Goal: Ask a question

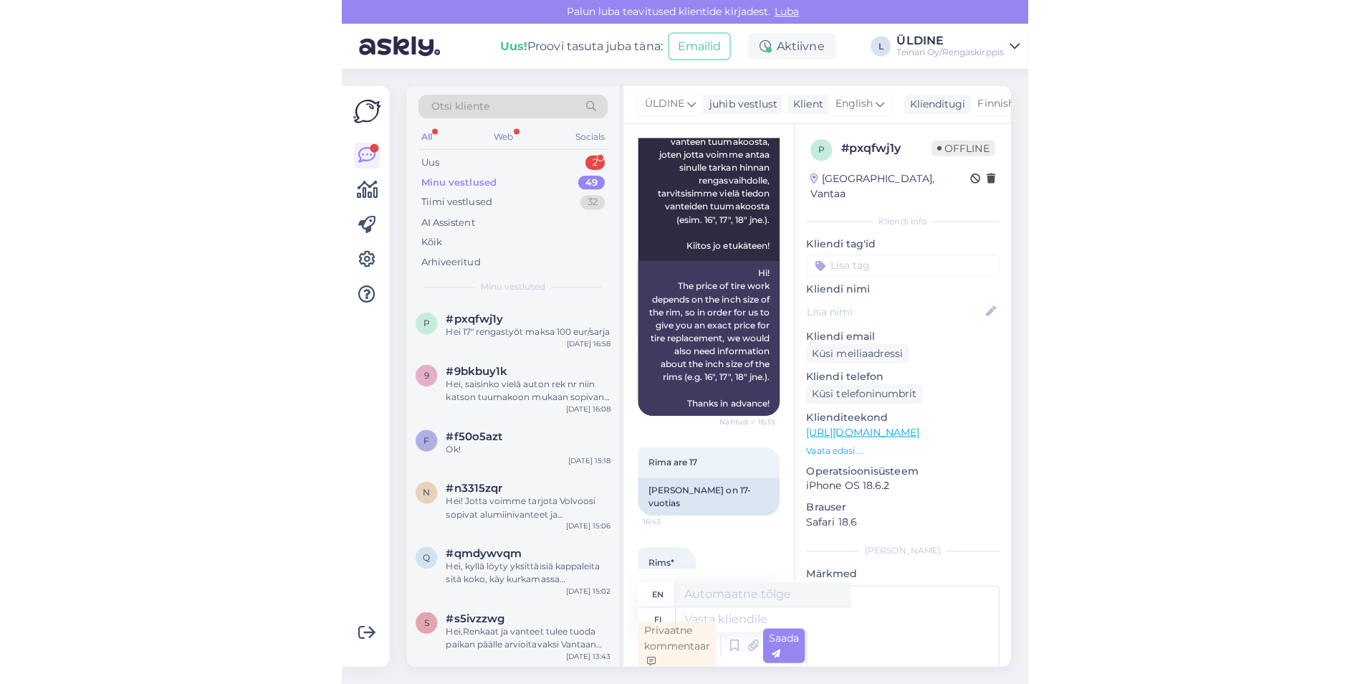
scroll to position [358, 0]
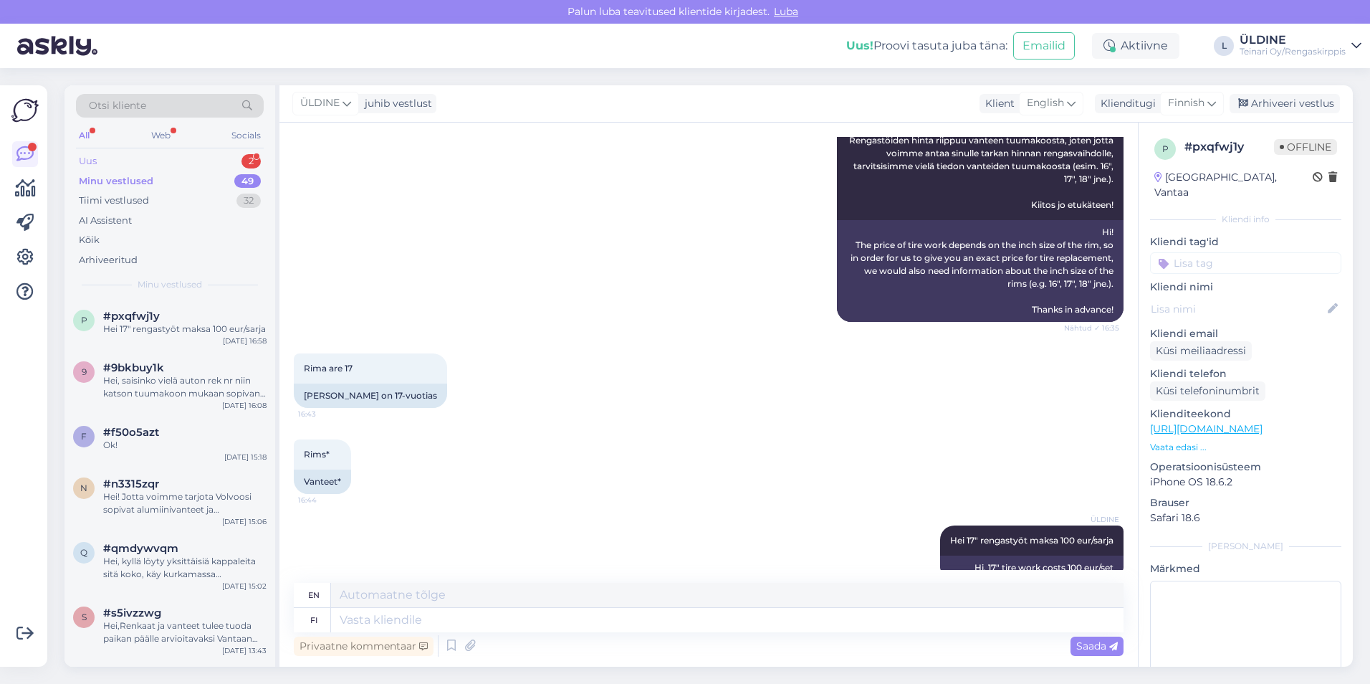
click at [129, 159] on div "Uus 2" at bounding box center [170, 161] width 188 height 20
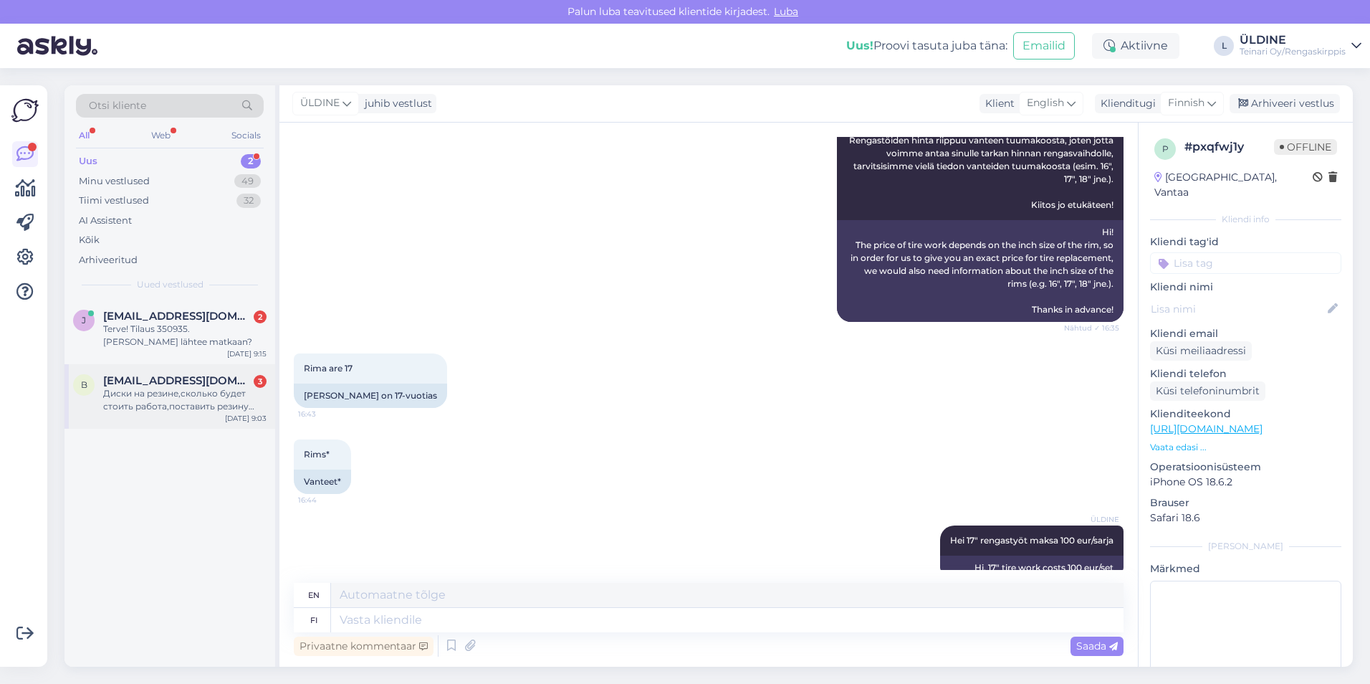
click at [193, 401] on div "Диски на резине,сколько будет стоить работа,поставить резину обратно и балансир…" at bounding box center [184, 400] width 163 height 26
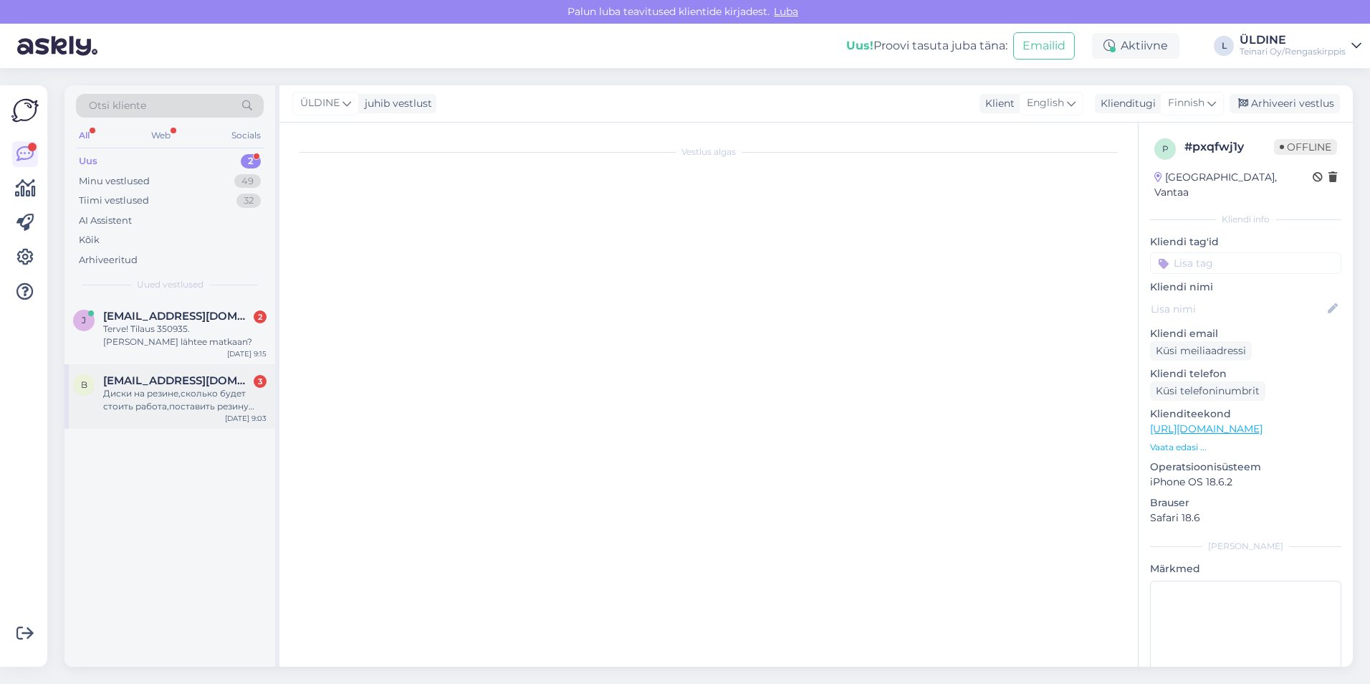
scroll to position [0, 0]
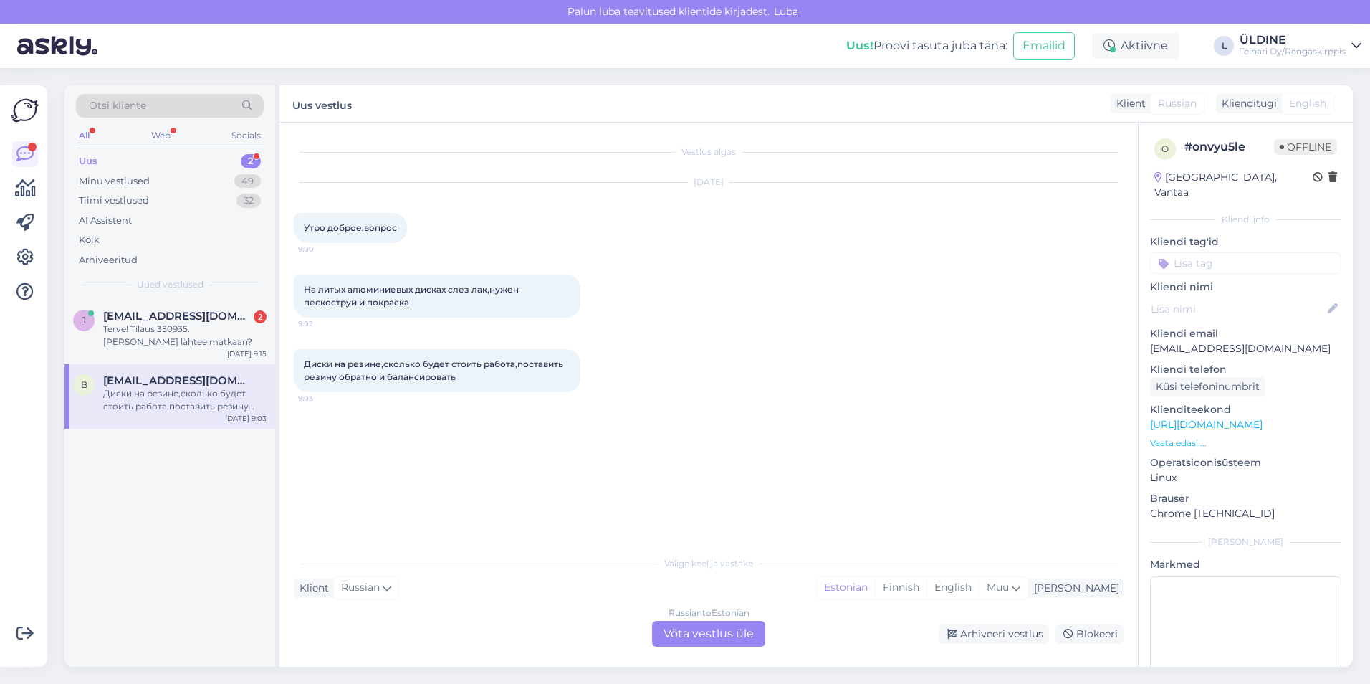
click at [680, 633] on div "Russian to Estonian Võta vestlus üle" at bounding box center [708, 633] width 113 height 26
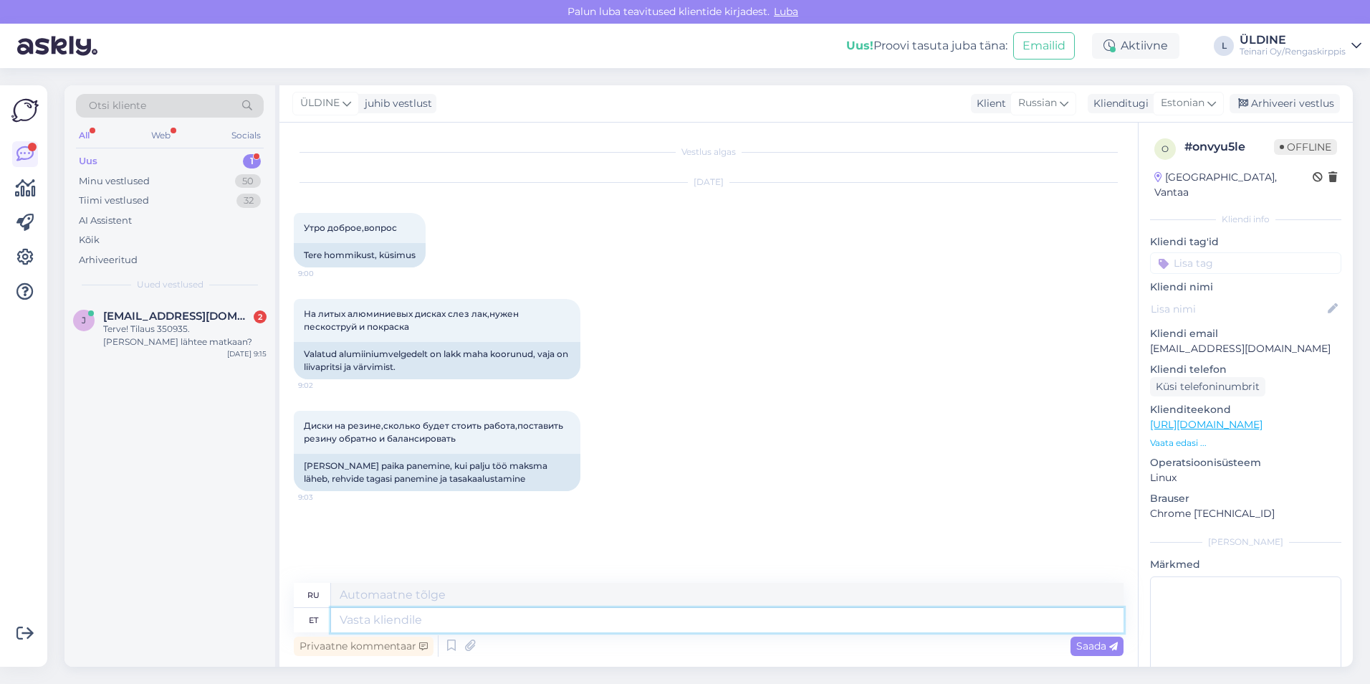
click at [454, 620] on textarea at bounding box center [727, 620] width 792 height 24
type textarea "Tere k"
type textarea "Привет"
type textarea "Tere kas s"
type textarea "Привет, это"
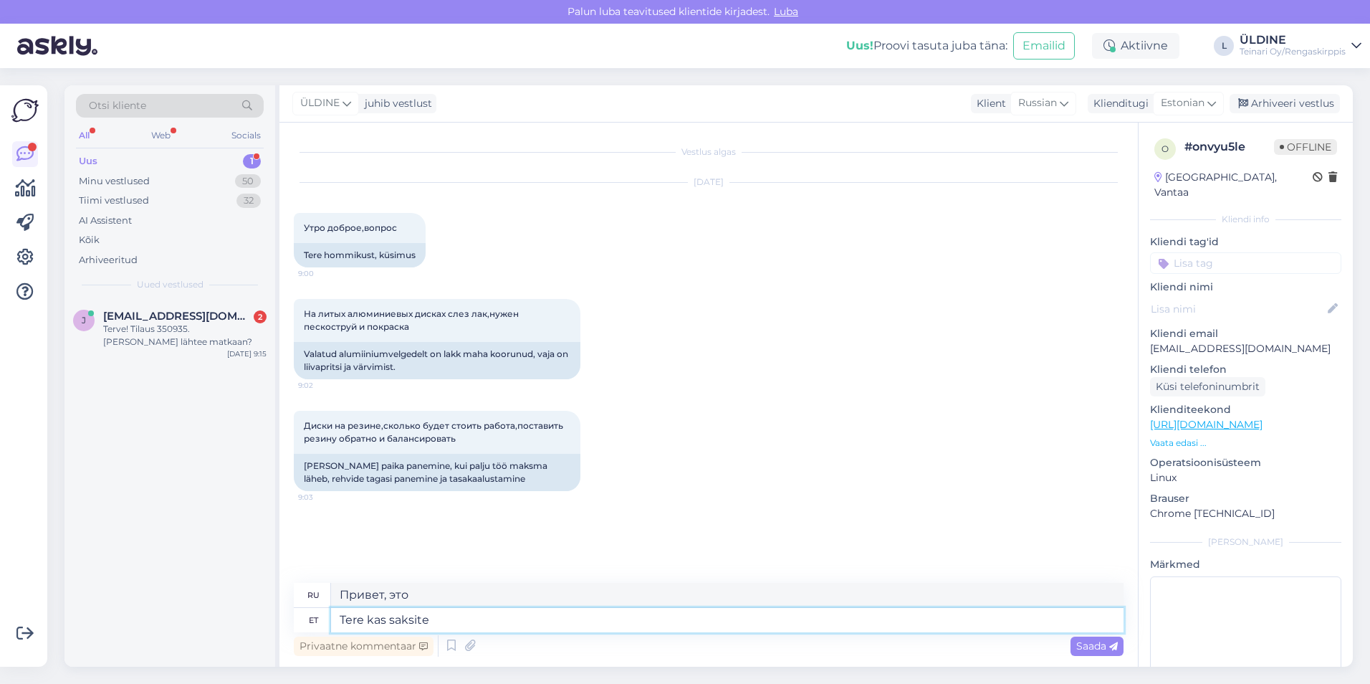
type textarea "Tere kas saksite"
type textarea "Здравствуйте, можете ли вы мне помочь?"
type textarea "Tere kas saaksite"
type textarea "Здравствуйте, не могли бы вы"
type textarea "Tere kas saaksite velgedest sa"
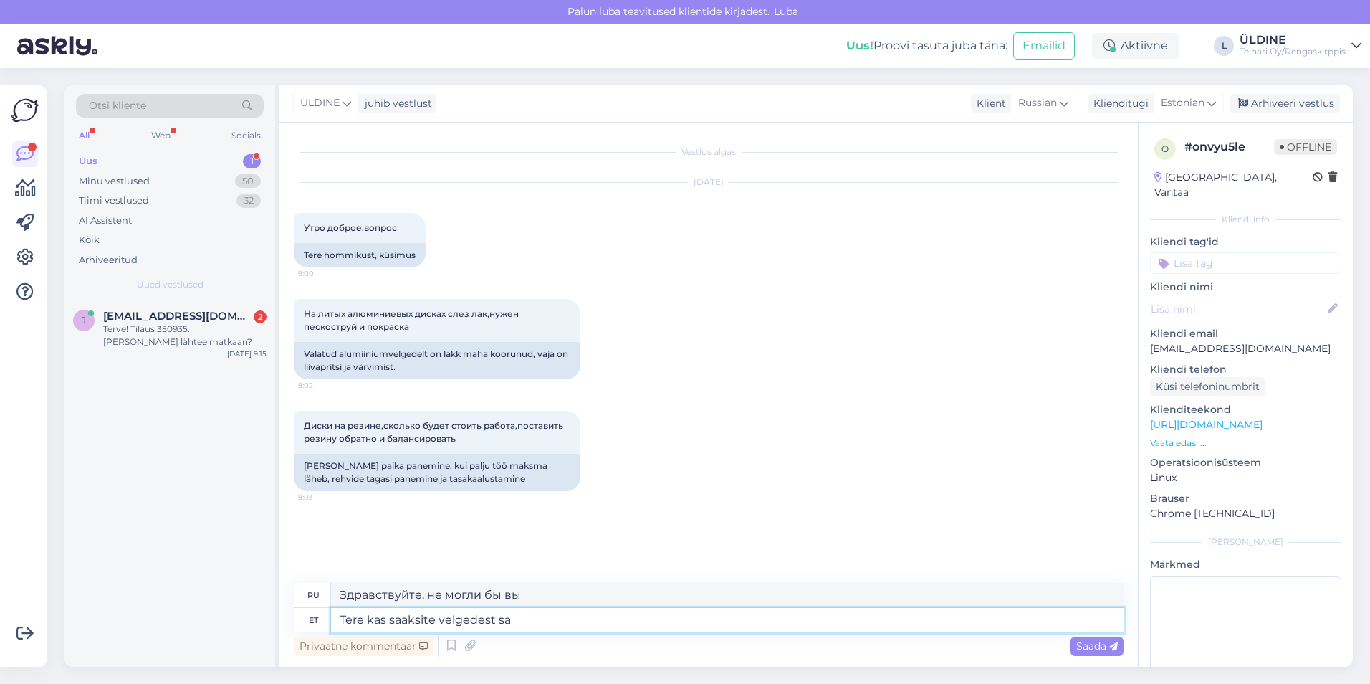
type textarea "Здравствуйте, можете ли вы помочь мне с дисками?"
type textarea "Tere kas saaksite velgedest saata"
type textarea "Здравствуйте, можете ли вы прислать мне диски?"
type textarea "Tere kas saaksite velgedest saata piltte"
type textarea "Здравствуйте, можете ли вы прислать мне фотографии дисков?"
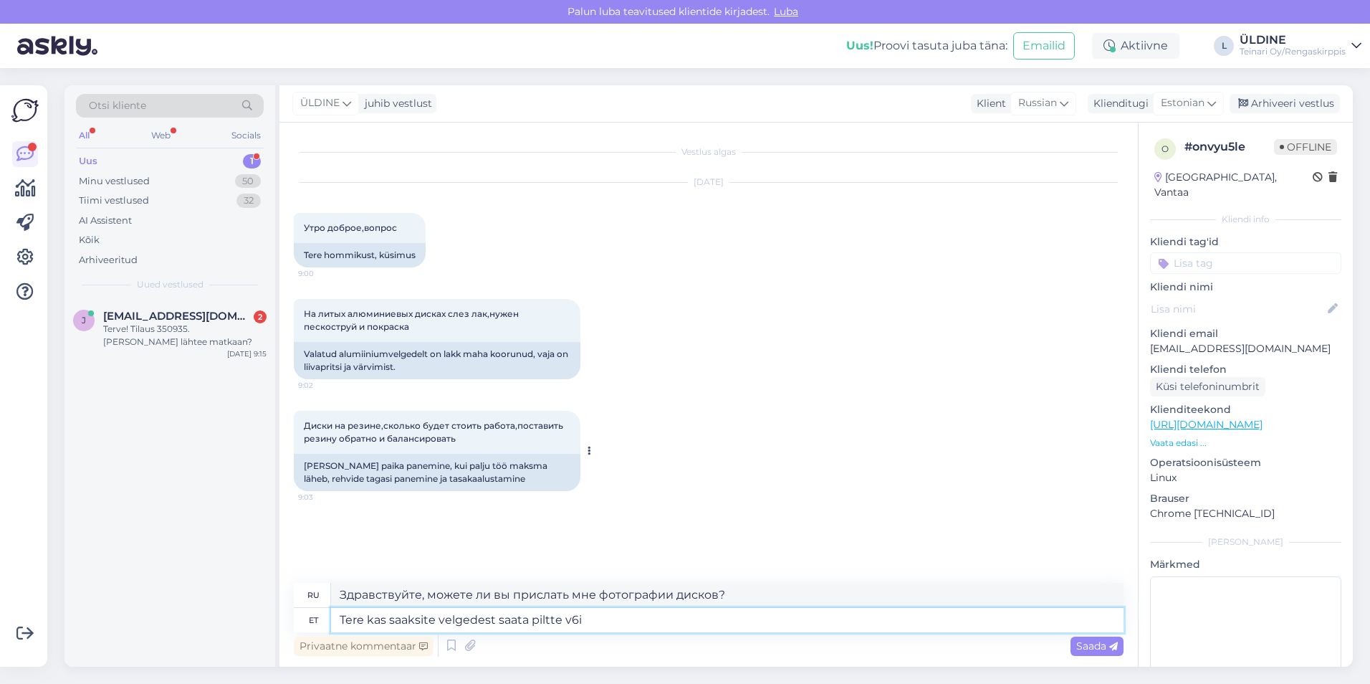
type textarea "Tere kas saaksite velgedest saata piltte v6i"
type textarea "Здравствуйте, не могли бы вы прислать мне фотографии дисков?"
type textarea "Tere kas saaksite velgedest saata piltte v6i"
type textarea "Привет, можешь прислать мне фотографии дисков или чего-нибудь еще?"
type textarea "Tere kas saaksite velgedest saata piltte v6"
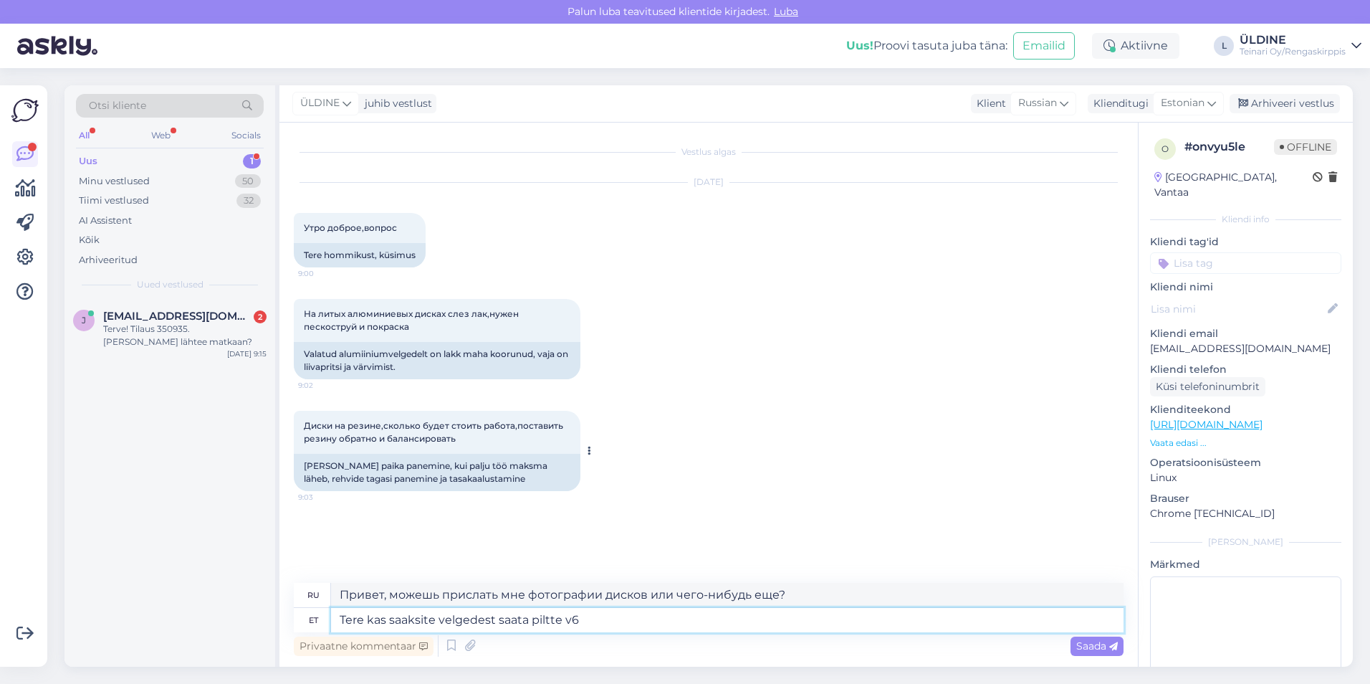
type textarea "Здравствуйте, не могли бы вы прислать мне фотографии дисков?"
type textarea "Tere kas saaksite velgedest saata piltte"
type textarea "Здравствуйте, можете ли вы прислать мне фотографии дисков?"
type textarea "Tere kas saaksite velgedest saata piltte et saaksin"
type textarea "Здравствуйте, можете ли вы прислать мне фотографии дисков, чтобы я мог их посмо…"
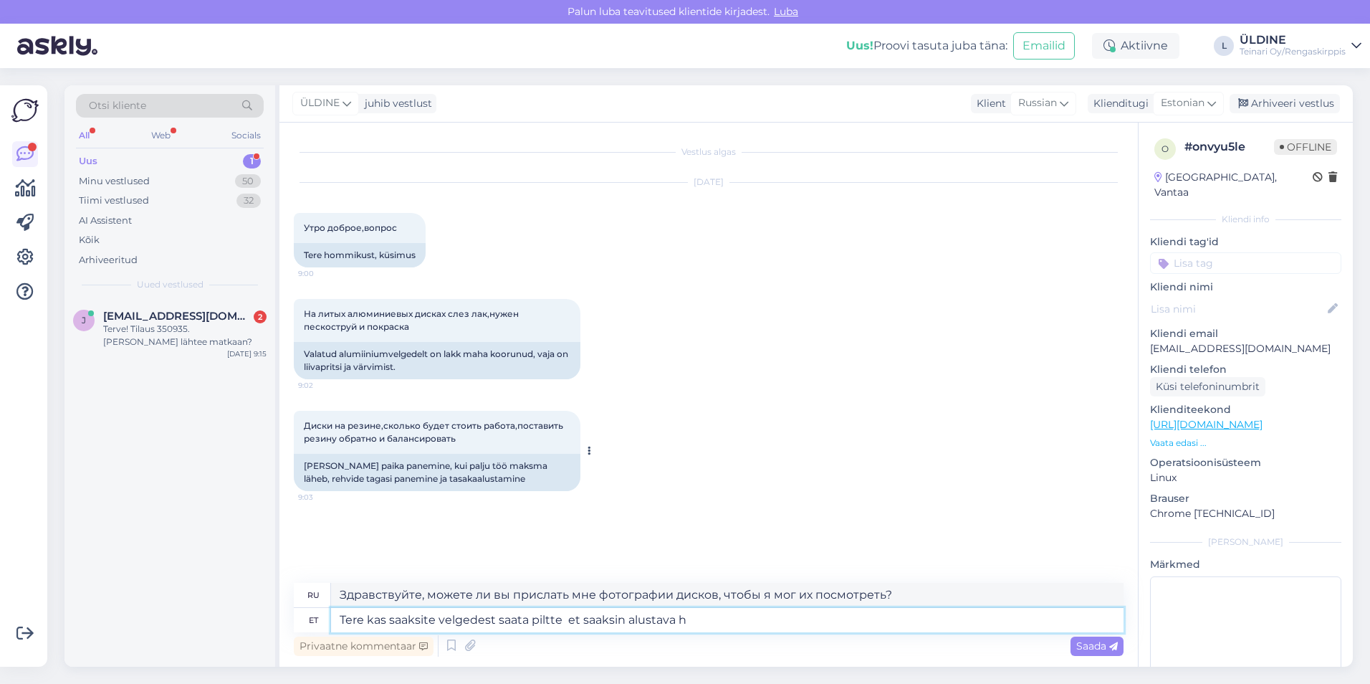
type textarea "Tere kas saaksite velgedest saata piltte et saaksin alustava hi"
type textarea "Привет, не могли бы вы прислать мне фотографии дисков, чтобы я мог начать?"
type textarea "Tere kas saaksite velgedest saata piltte et saaksin alustava hinna"
type textarea "Здравствуйте, можете ли вы прислать мне фотографии дисков, чтобы я мог узнать н…"
type textarea "Tere kas saaksite velgedest saata piltte et saaksin alustava hinna öelada"
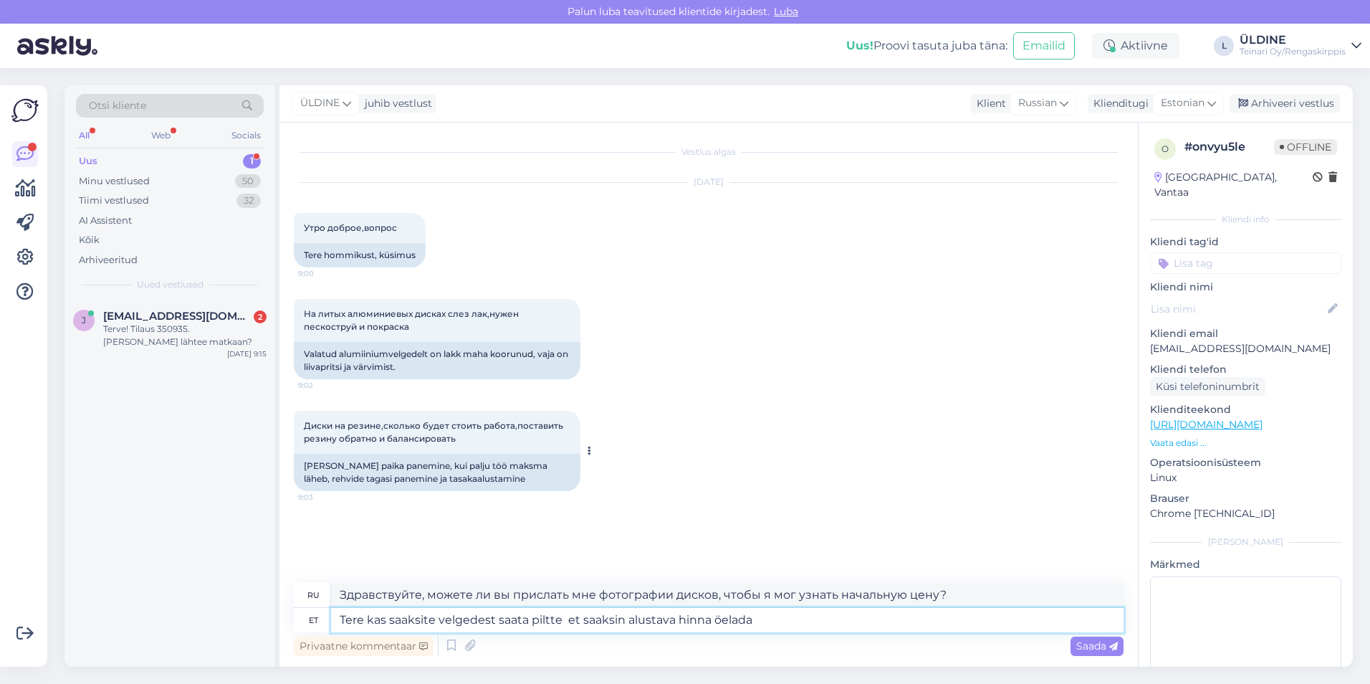
type textarea "Здравствуйте, можете ли вы прислать мне фотографии дисков, чтобы я мог назвать …"
type textarea "Tere kas saaksite velgedest saata piltte et saaksin alustava hinna öelada, ja"
type textarea "Привет, не могли бы вы прислать мне фотографии дисков, чтобы я мог назвать вам …"
type textarea "Tere kas saaksite velgedest saata piltte et saaksin alustava hinna öelada, ja"
type textarea "Привет, не могли бы вы прислать мне фотографии дисков, чтобы я мог назвать вам …"
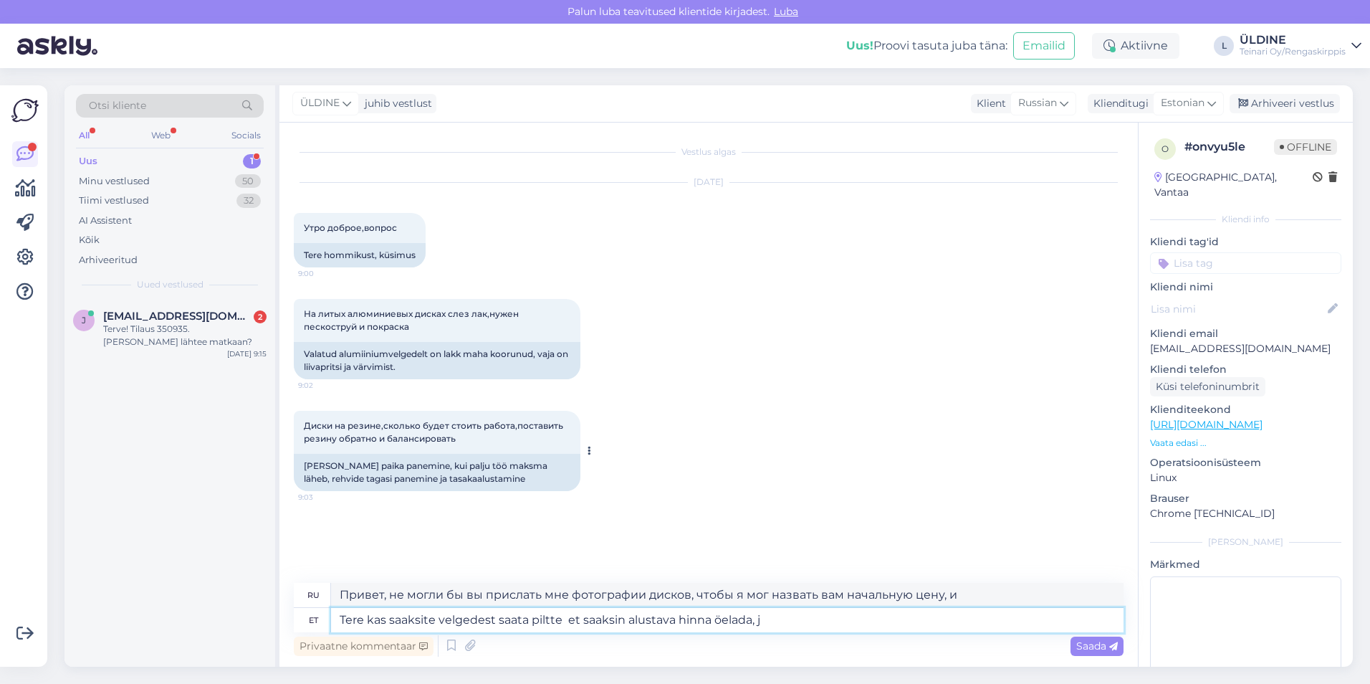
type textarea "Tere kas saaksite velgedest saata piltte et saaksin alustava hinna öelada,"
type textarea "Здравствуйте, можете ли вы прислать мне фотографии дисков, чтобы я мог назвать …"
type textarea "Tere kas saaksite velgedest saata piltte et saaksin alustava hinna öelada, mitm…"
type textarea "Здравствуйте, не могли бы вы прислать мне фотографии дисков, чтобы я мог назват…"
type textarea "Tere kas saaksite velgedest saata piltte et saaksin alustava hinna öelada, mitm…"
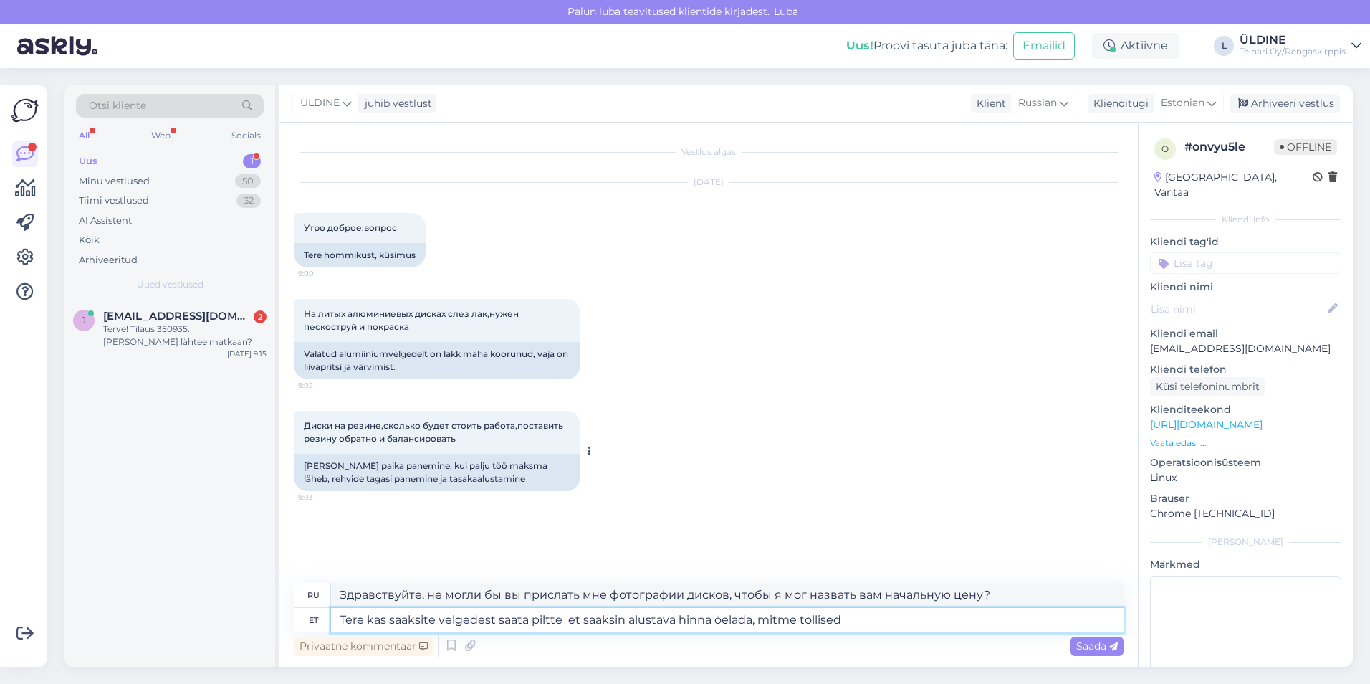
type textarea "Здравствуйте, не могли бы вы прислать мне фотографии дисков, чтобы я мог назват…"
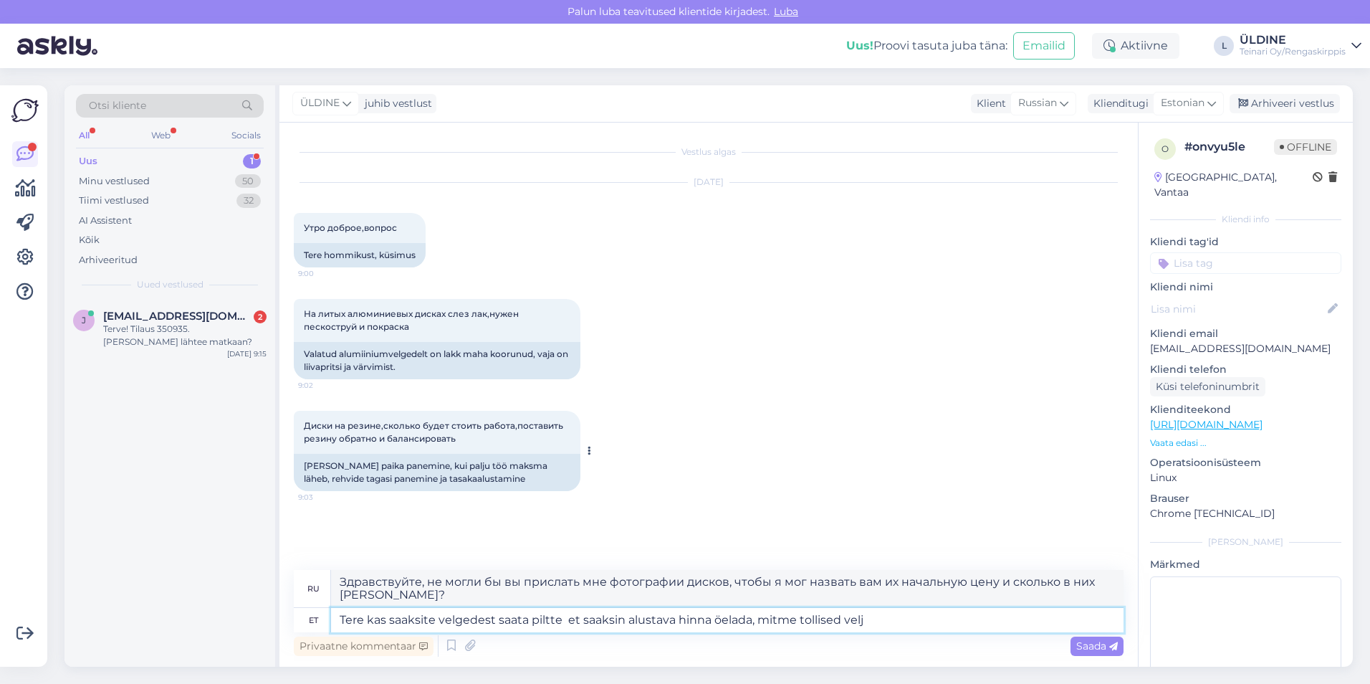
type textarea "Tere kas saaksite velgedest saata piltte et saaksin alustava hinna öelada, mitm…"
type textarea "Здравствуйте, не могли бы вы прислать мне фотографии дисков, чтобы я мог назват…"
type textarea "Tere kas saaksite velgedest saata piltte et saaksin alustava hinna öelada, mitm…"
type textarea "Здравствуйте, не могли бы вы прислать мне фотографии дисков, чтобы я мог назват…"
type textarea "Tere kas saaksite velgedest saata piltte et saaksin alustava hinna öelada, mitm…"
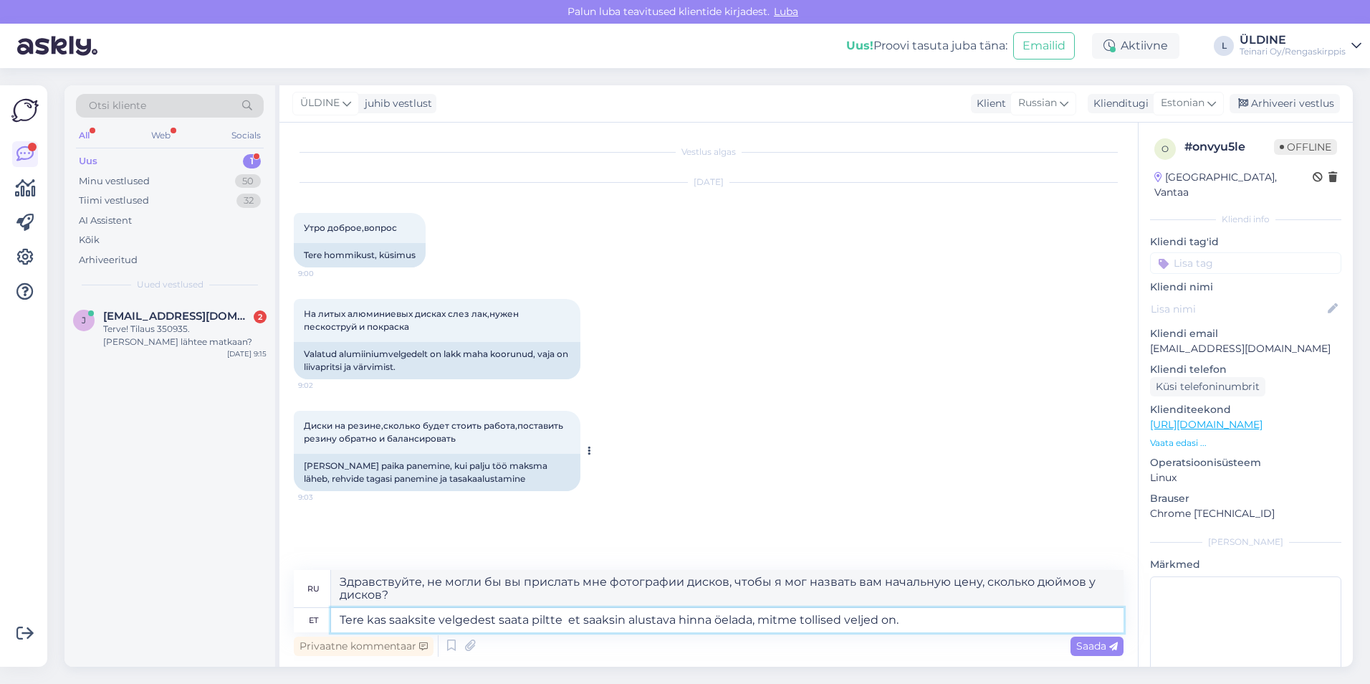
type textarea "Здравствуйте, не могли бы вы прислать мне фотографии дисков, чтобы я мог назват…"
type textarea "Tere kas saaksite velgedest saata piltte et saaksin alustava hinna öelada, mitm…"
type textarea "Здравствуйте, не могли бы вы прислать мне фотографии дисков, чтобы я мог назват…"
type textarea "Tere kas saaksite velgedest saata piltte et saaksin alustava hinna öelada, mitm…"
type textarea "Здравствуйте, не могли бы вы прислать мне фотографии дисков, чтобы я мог назват…"
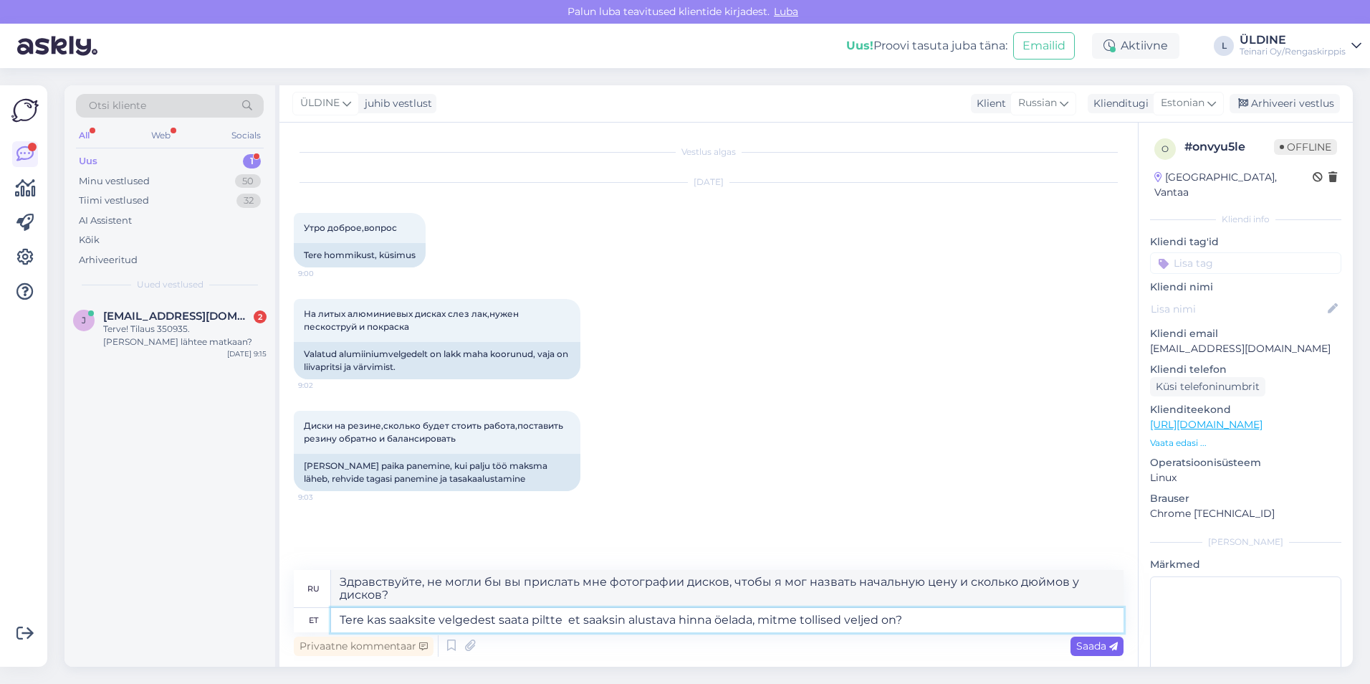
type textarea "Tere kas saaksite velgedest saata piltte et saaksin alustava hinna öelada, mitm…"
click at [680, 649] on span "Saada" at bounding box center [1097, 645] width 42 height 13
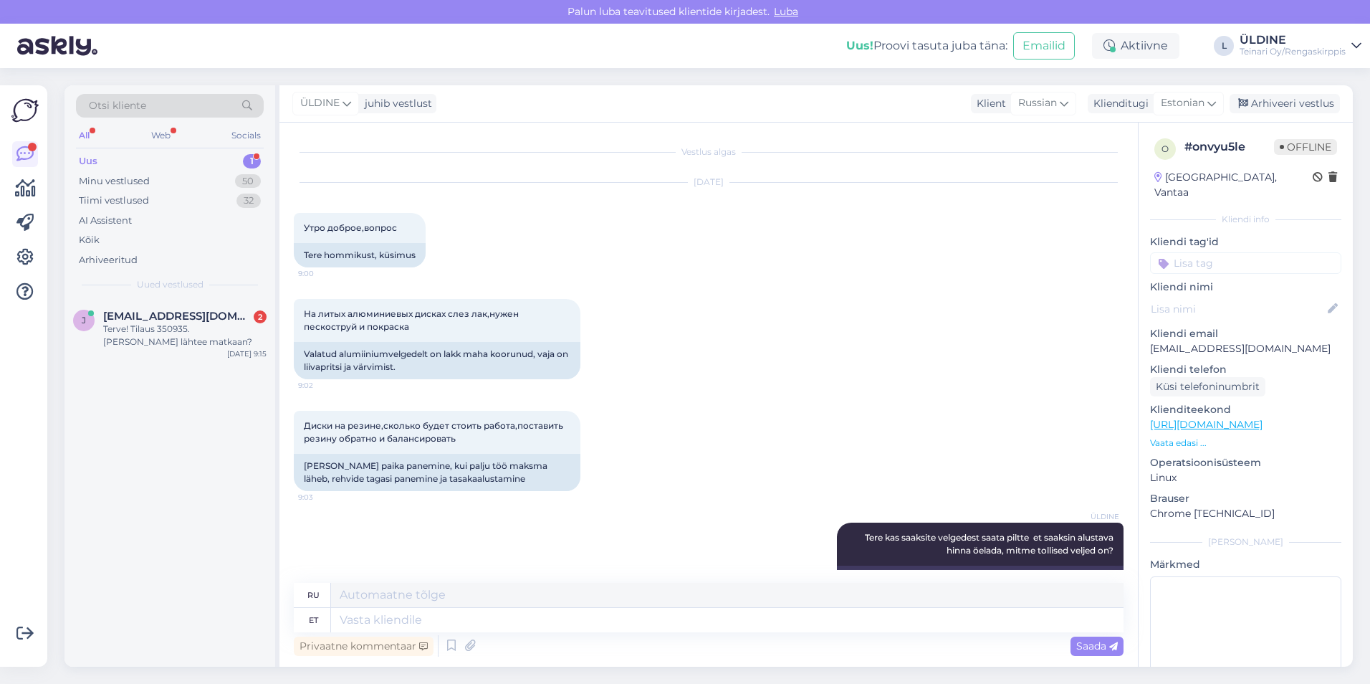
scroll to position [62, 0]
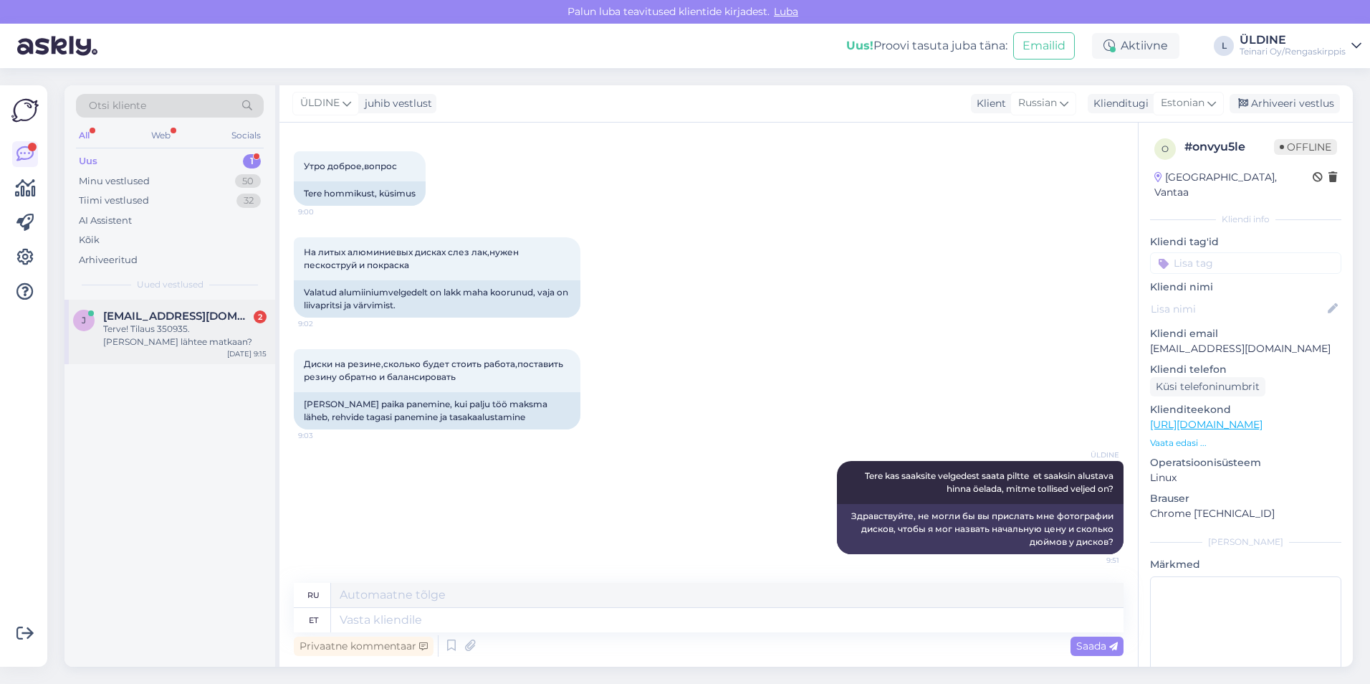
click at [152, 333] on div "Terve! Tilaus 350935. [PERSON_NAME] lähtee matkaan?" at bounding box center [184, 335] width 163 height 26
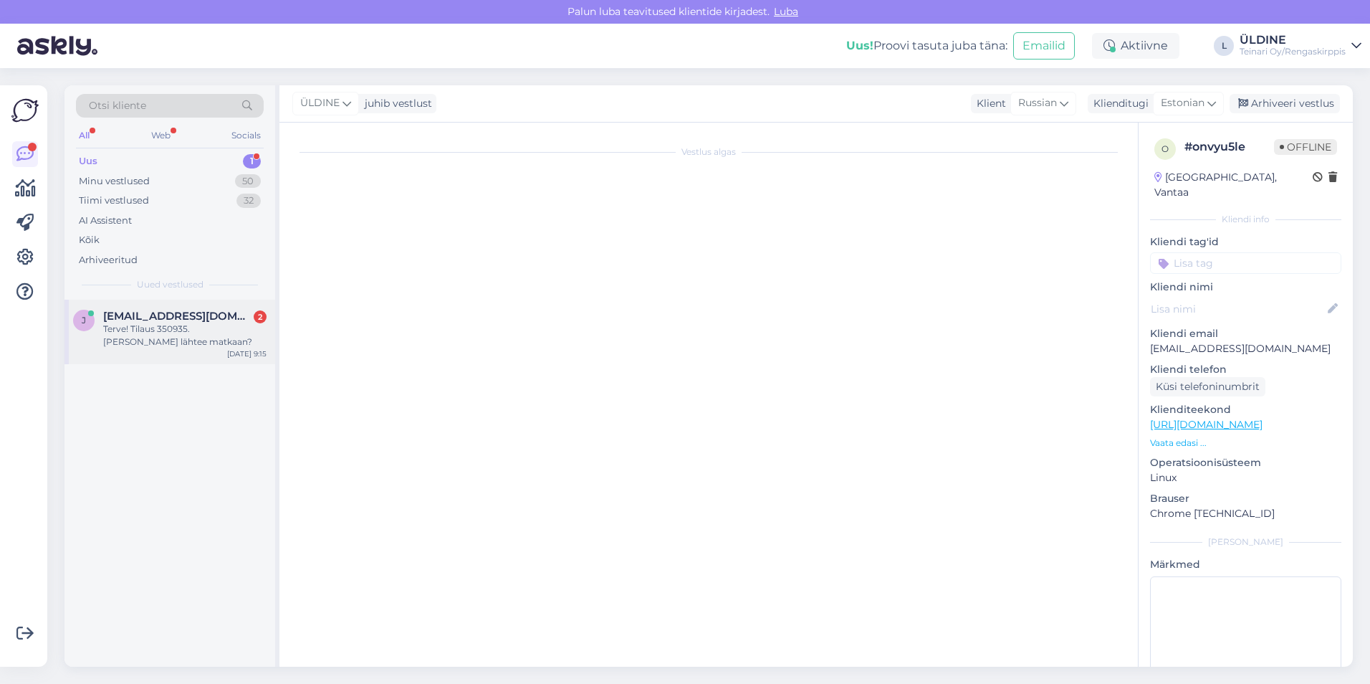
scroll to position [0, 0]
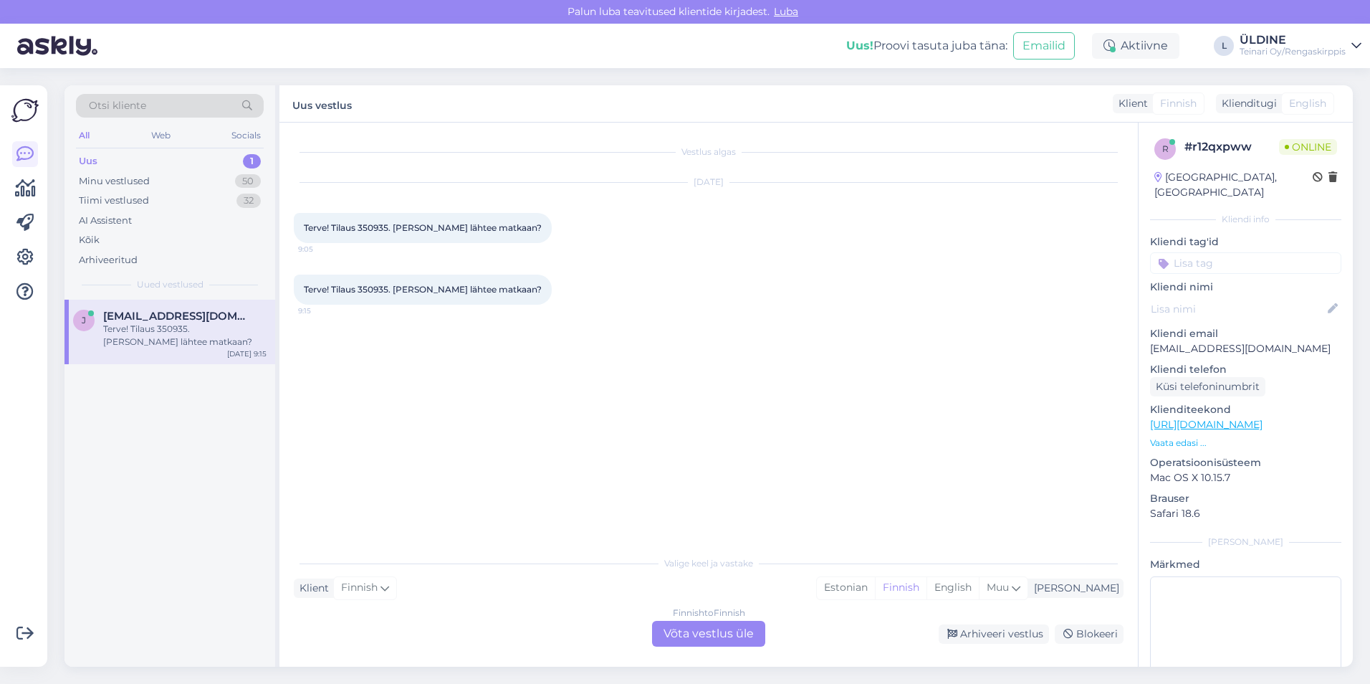
click at [680, 641] on div "Finnish to Finnish Võta vestlus üle" at bounding box center [708, 633] width 113 height 26
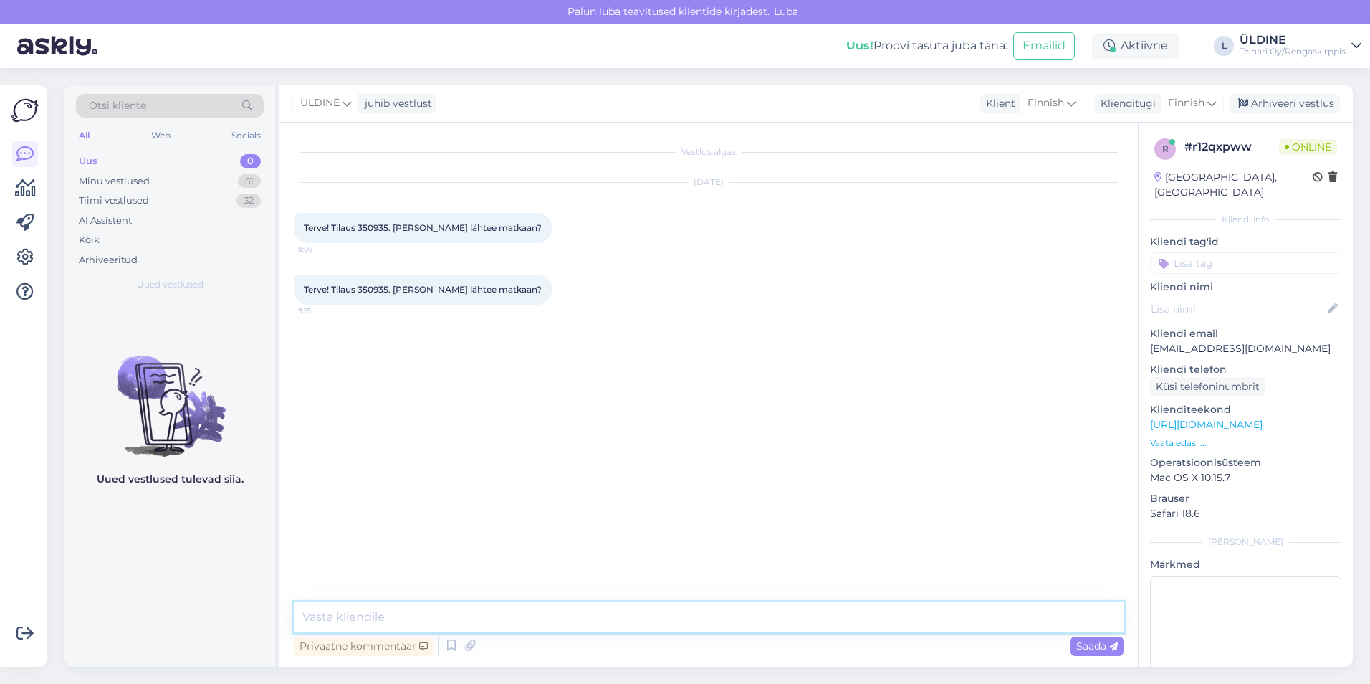
click at [417, 611] on textarea at bounding box center [709, 617] width 830 height 30
type textarea "Hei, PostNord hae tänään tilauksen. Viikonloppua!"
click at [680, 649] on span "Saada" at bounding box center [1097, 645] width 42 height 13
click at [366, 362] on div "ÜLDINE Hei, PostNord hae tänään tilauksen. Viikonloppua! 9:52" at bounding box center [709, 351] width 830 height 62
click at [92, 160] on div "Uus" at bounding box center [88, 161] width 19 height 14
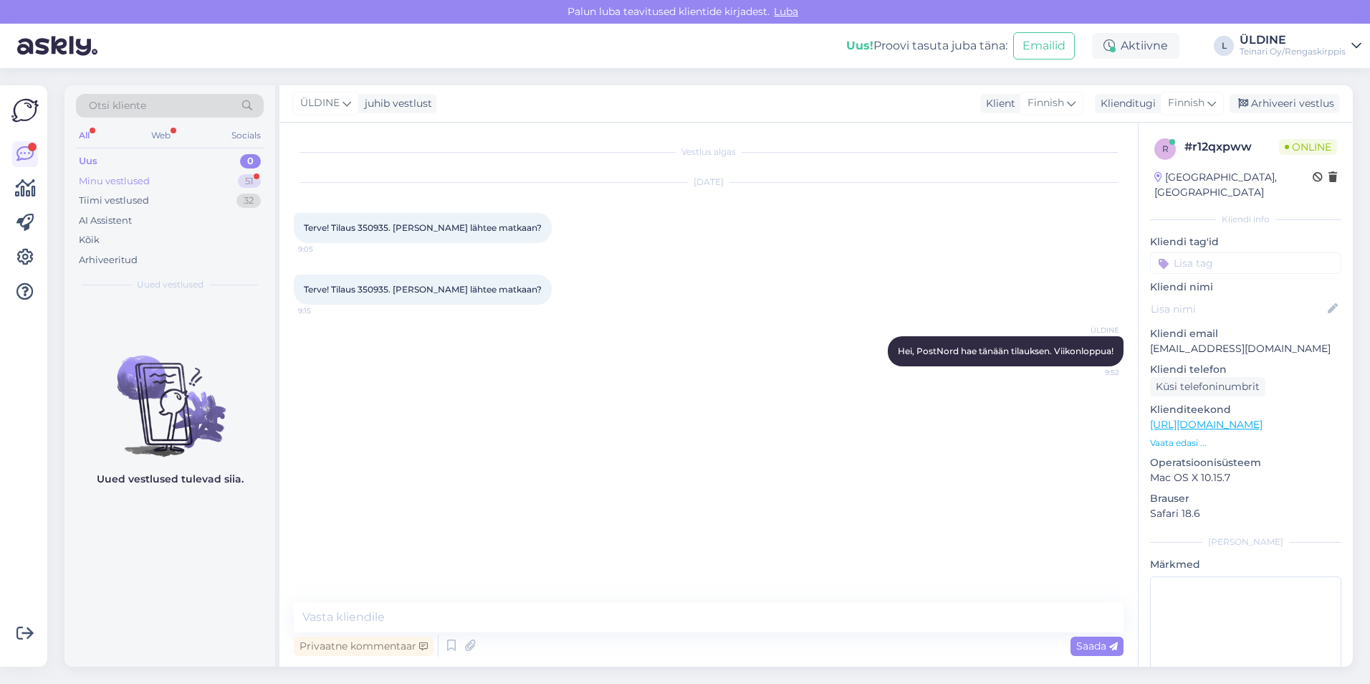
click at [131, 184] on div "Minu vestlused" at bounding box center [114, 181] width 71 height 14
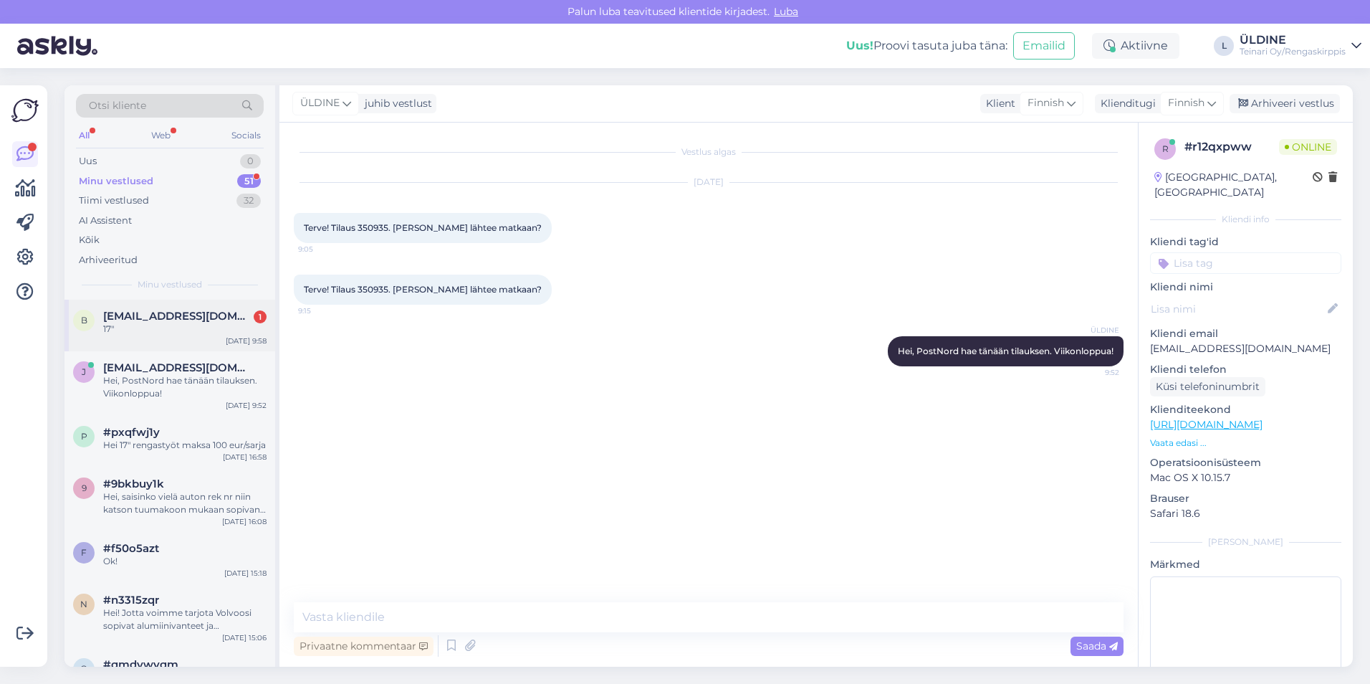
click at [175, 337] on div "b [EMAIL_ADDRESS][DOMAIN_NAME] 1 17" [DATE] 9:58" at bounding box center [169, 325] width 211 height 52
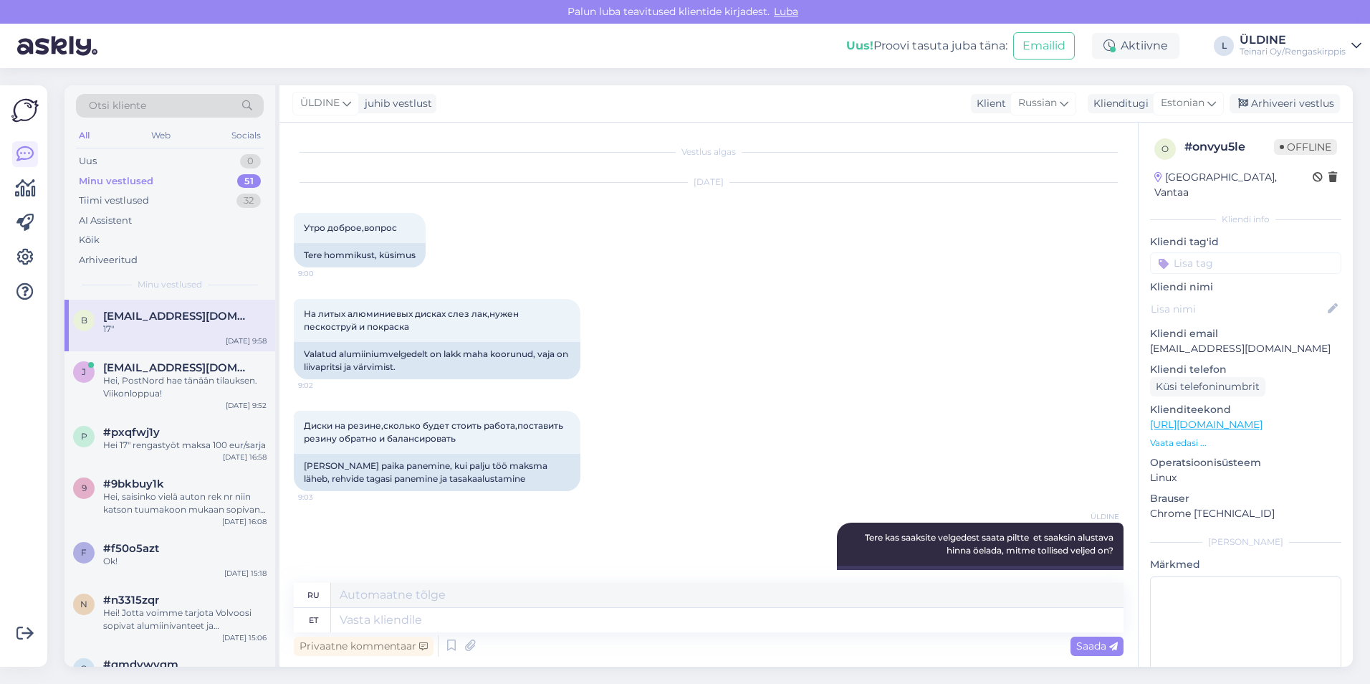
scroll to position [238, 0]
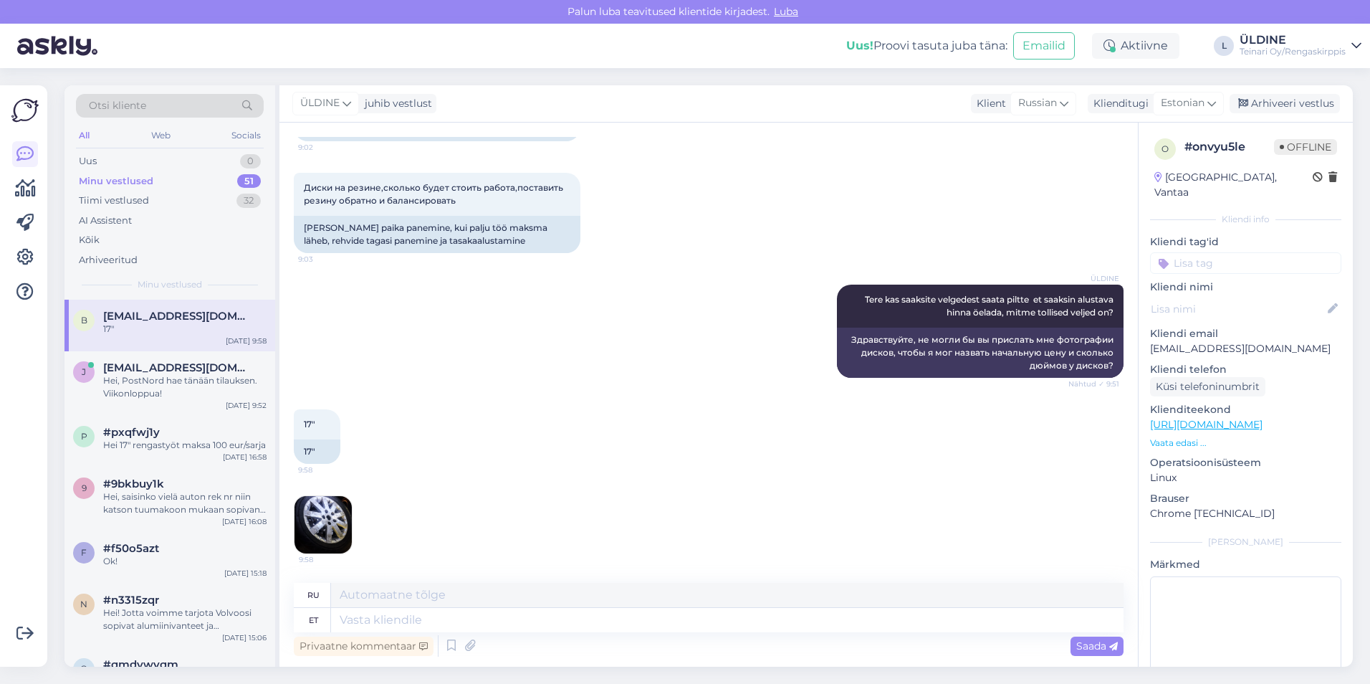
click at [333, 532] on img at bounding box center [322, 524] width 57 height 57
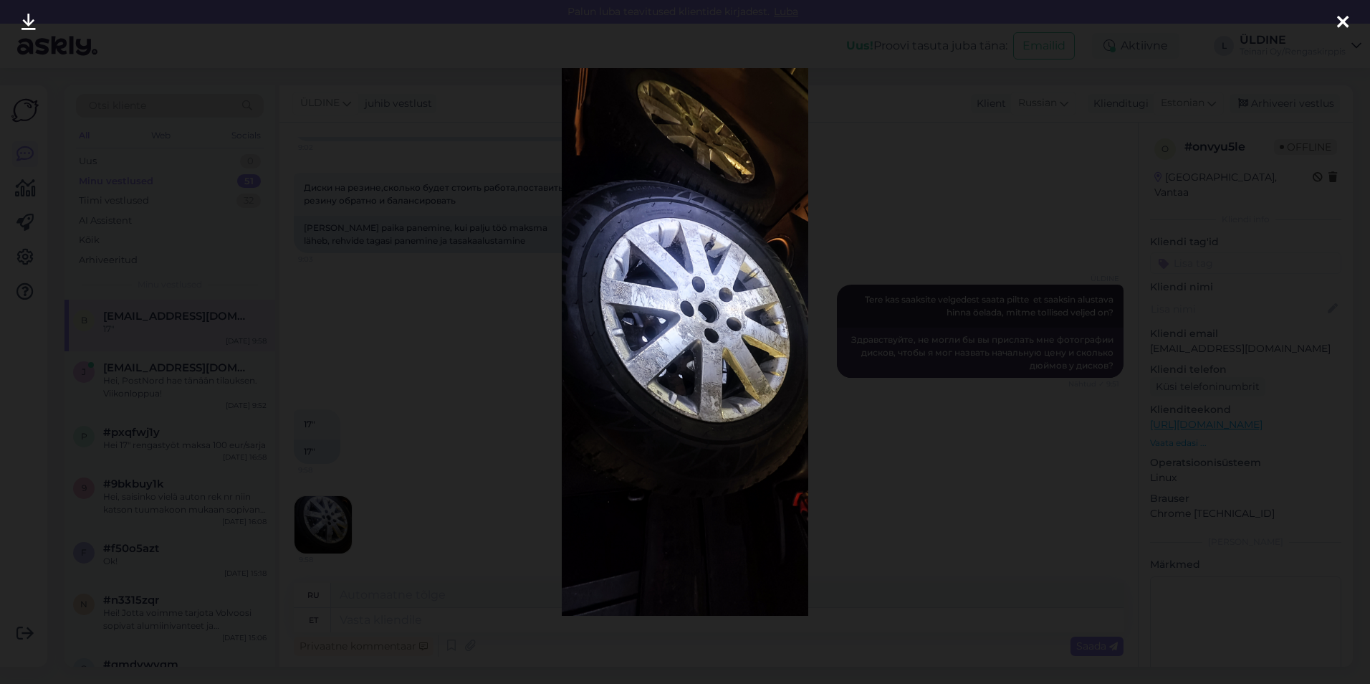
click at [344, 416] on div at bounding box center [685, 342] width 1370 height 684
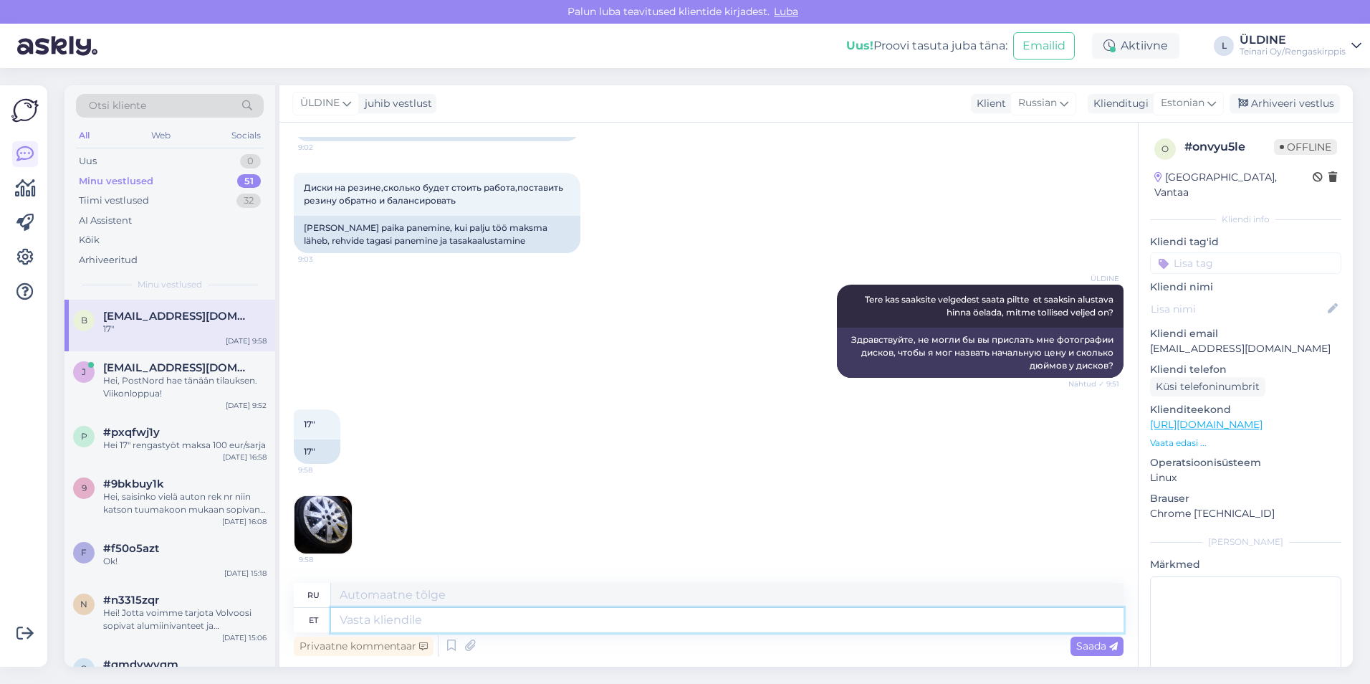
click at [411, 615] on textarea at bounding box center [727, 620] width 792 height 24
type textarea "4"
type textarea "4 kpl"
type textarea "4 шт."
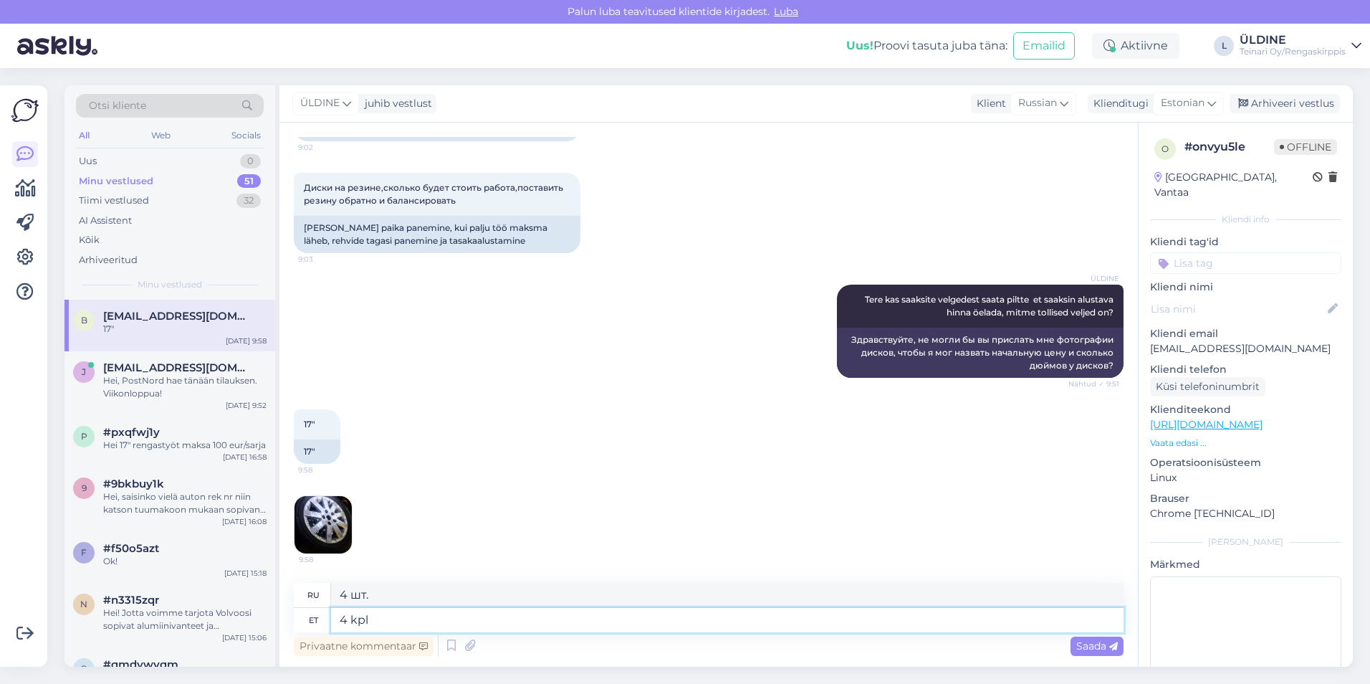
type textarea "4 kpl ?"
type textarea "4 шт.?"
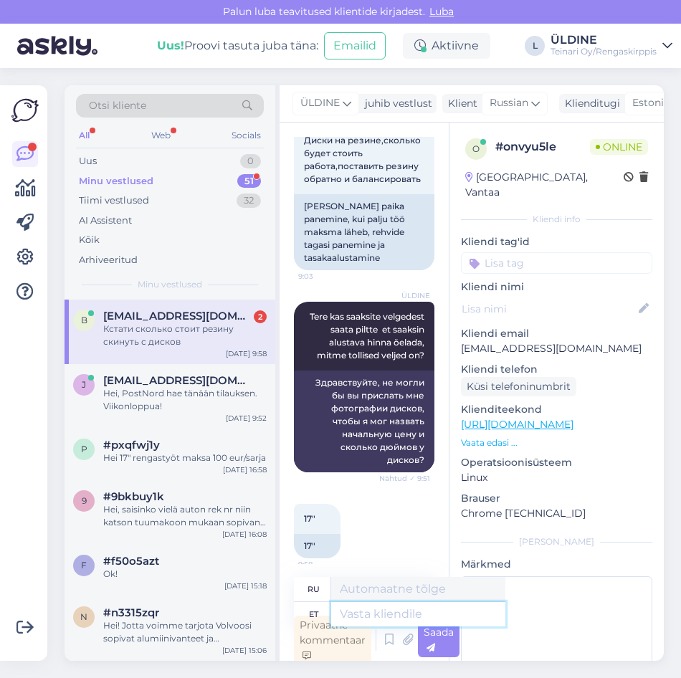
scroll to position [741, 0]
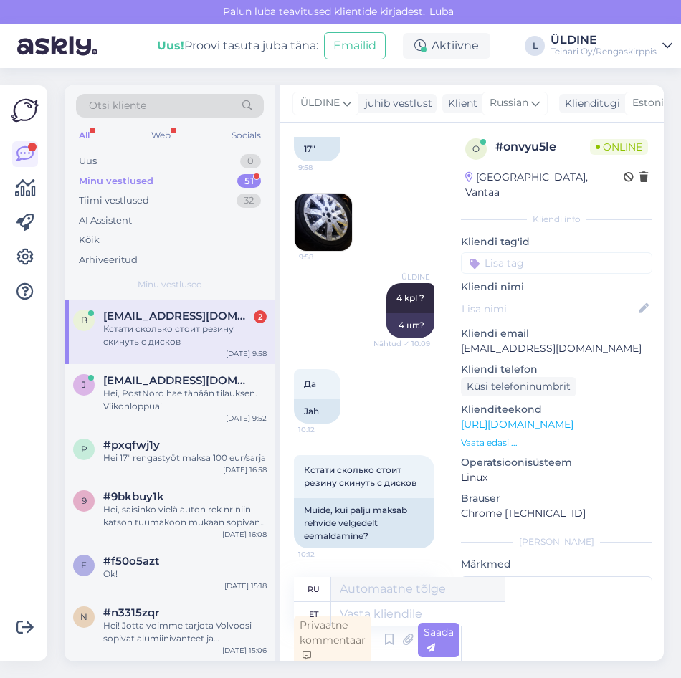
click at [198, 337] on div "Кстати сколько стоит резину скинуть с дисков" at bounding box center [184, 335] width 163 height 26
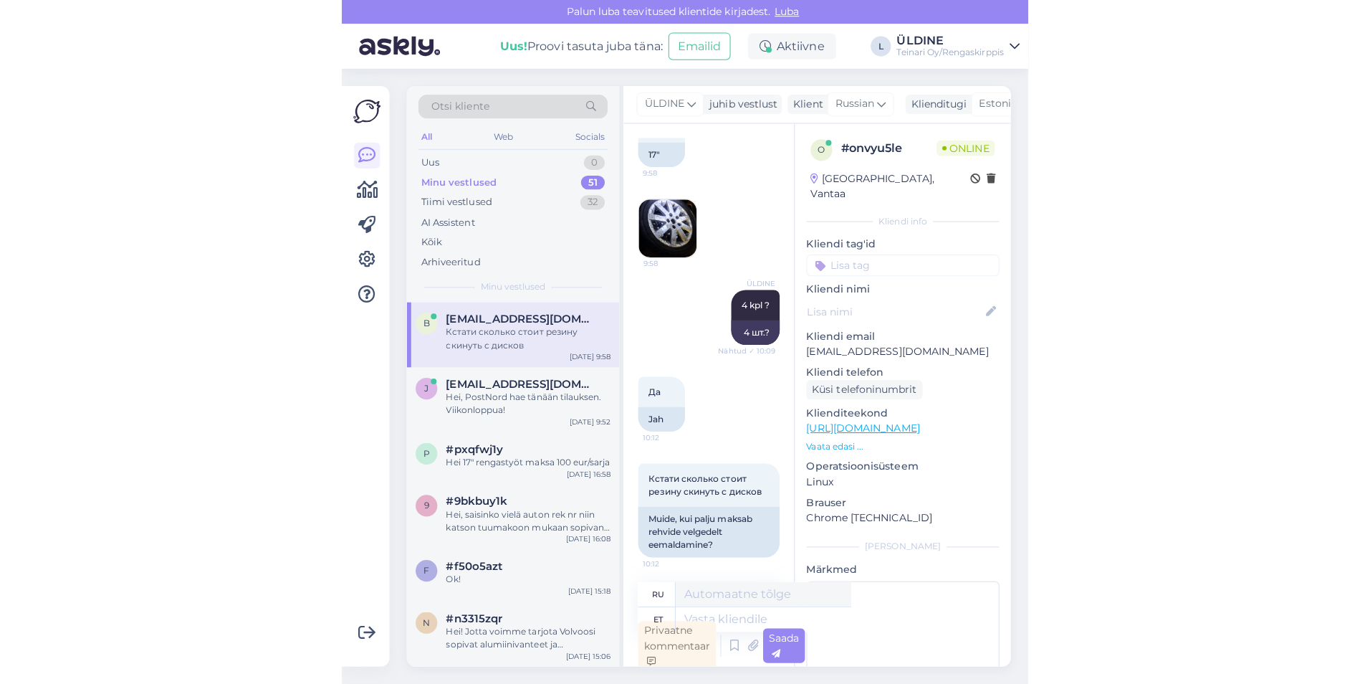
scroll to position [798, 0]
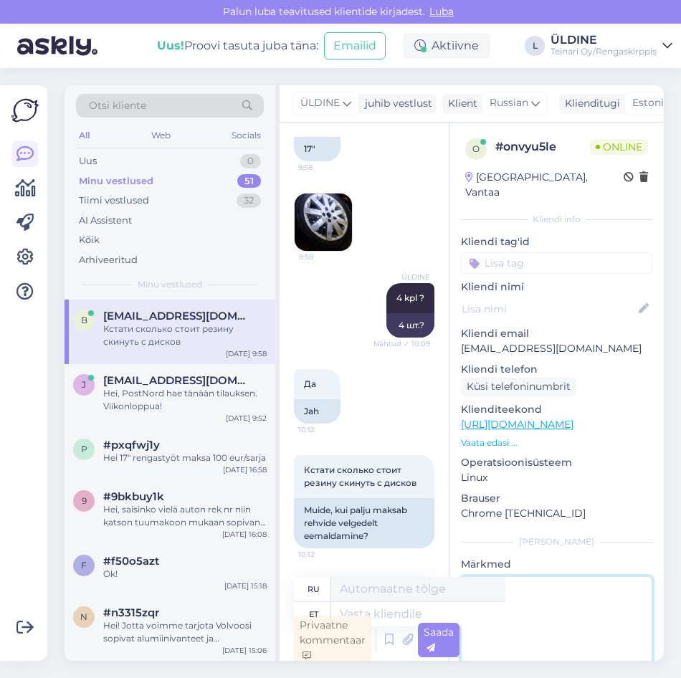
click at [502, 613] on textarea at bounding box center [556, 640] width 191 height 129
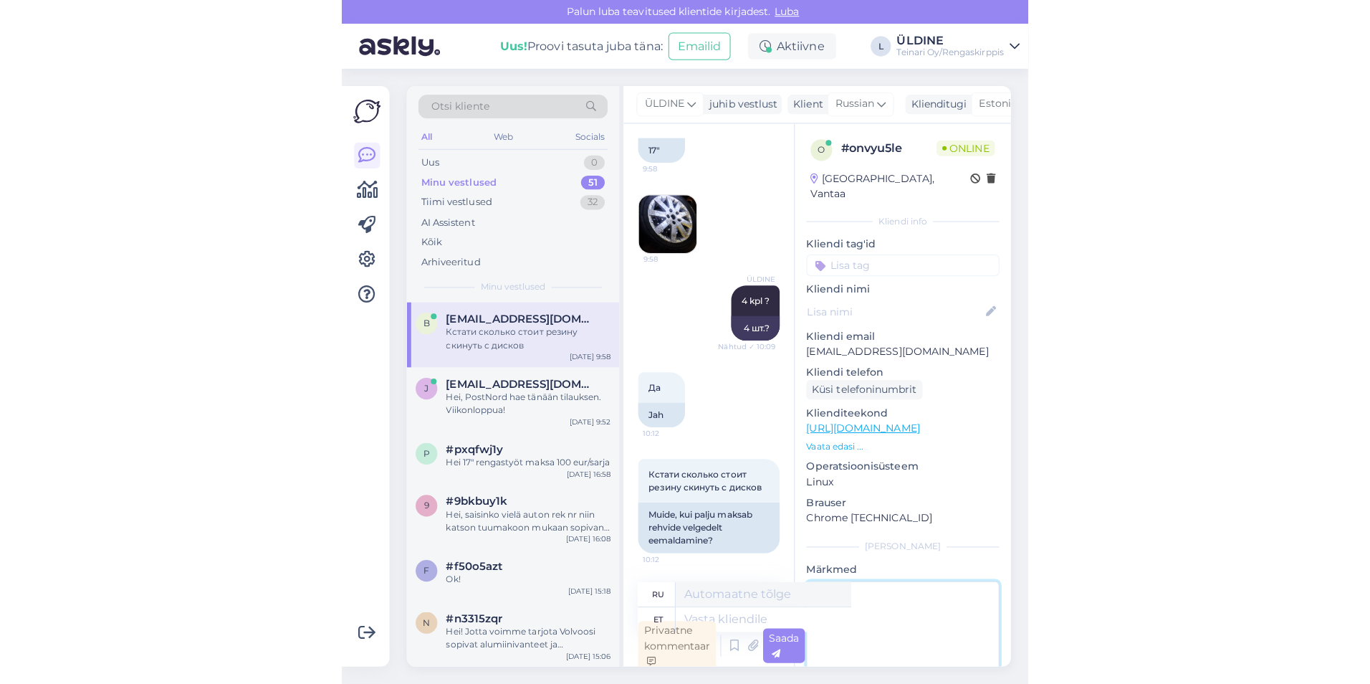
scroll to position [496, 0]
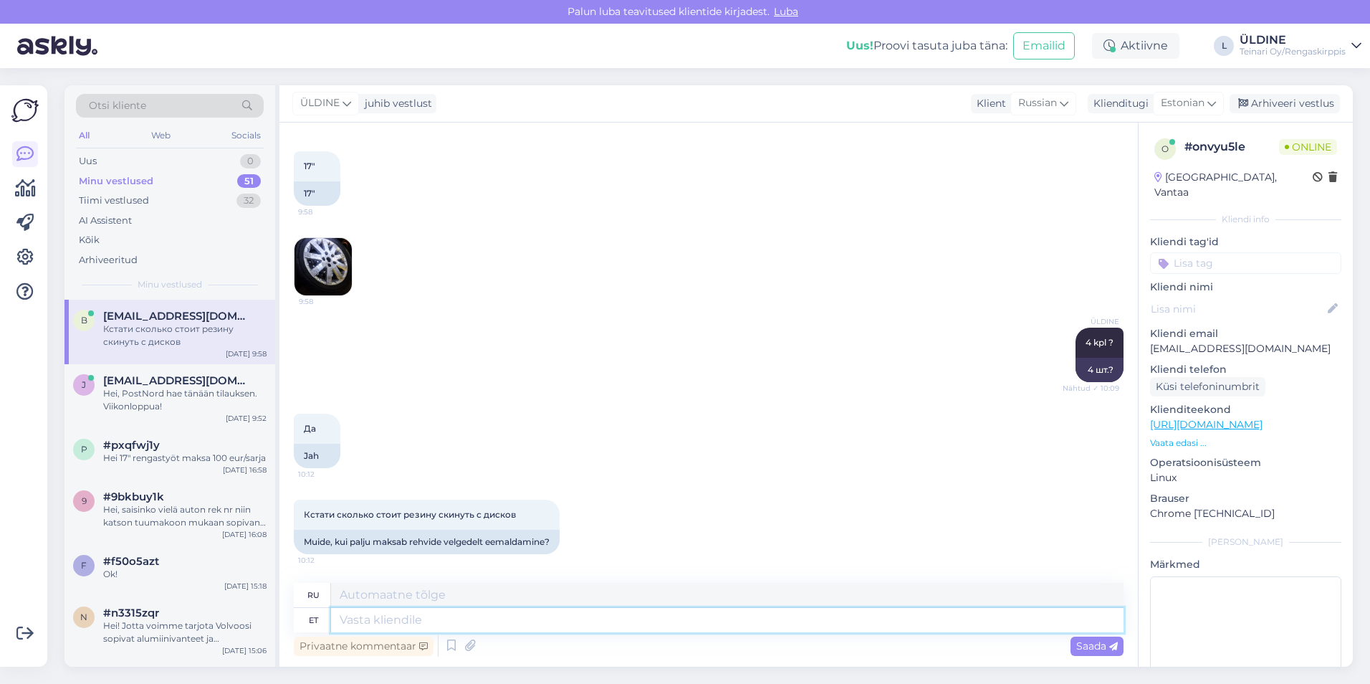
click at [411, 612] on textarea at bounding box center [727, 620] width 792 height 24
type textarea "17"
type textarea "17""
type textarea "17 дюймов"
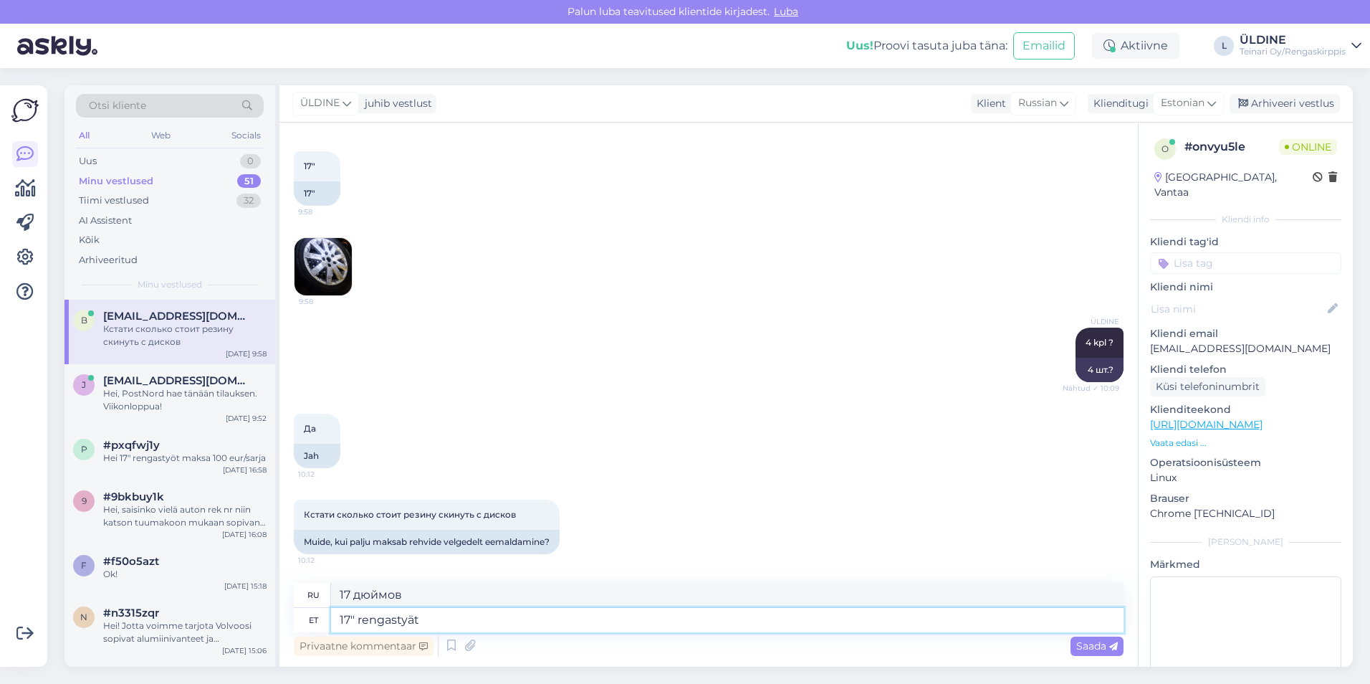
type textarea "17" rengastyät m"
type textarea "Размер шин 17 дюймов"
type textarea "17" rengastyät maksa 1"
type textarea "17-дюймовые шины для печени"
type textarea "17" rengastyät maksa 100 e"
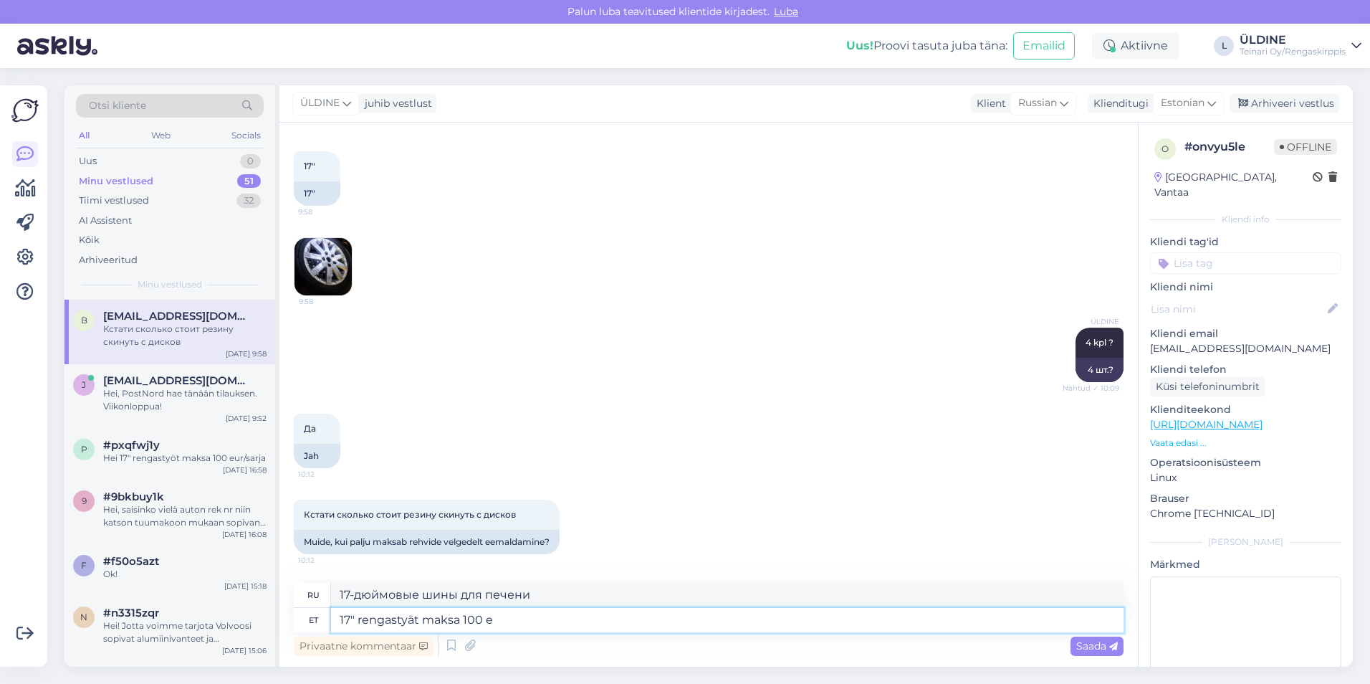
type textarea "17-дюймовые шины стоят 100"
type textarea "17" rengastyät maksa 100 eur/"
type textarea "17-дюймовые шины стоят 100 евро"
type textarea "17" rengastyät maksa 100 eur/sarja s"
type textarea "Диски 17 дюймов стоят 100 евро за серию"
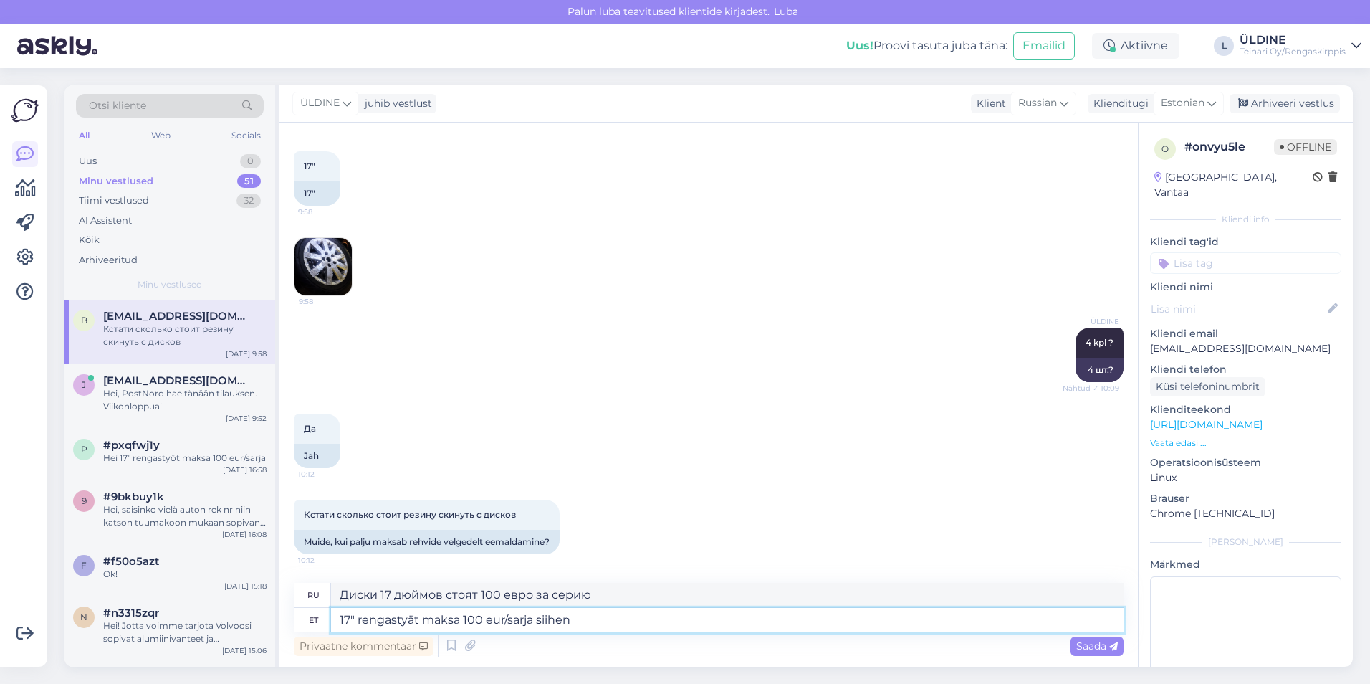
type textarea "17" rengastyät maksa 100 eur/sarja siihen k"
type textarea "За 17-дюймовые диски заплатите 100 евро за серию."
type textarea "17" rengastyät maksa 100 eur/sarja siihen kuulu"
type textarea "17-дюймовый калибр-кольцо, 100 евро за комплект, в комплект входит:"
type textarea "17" rengastyät maksa 100 eur/sarja siihen kuulu työ"
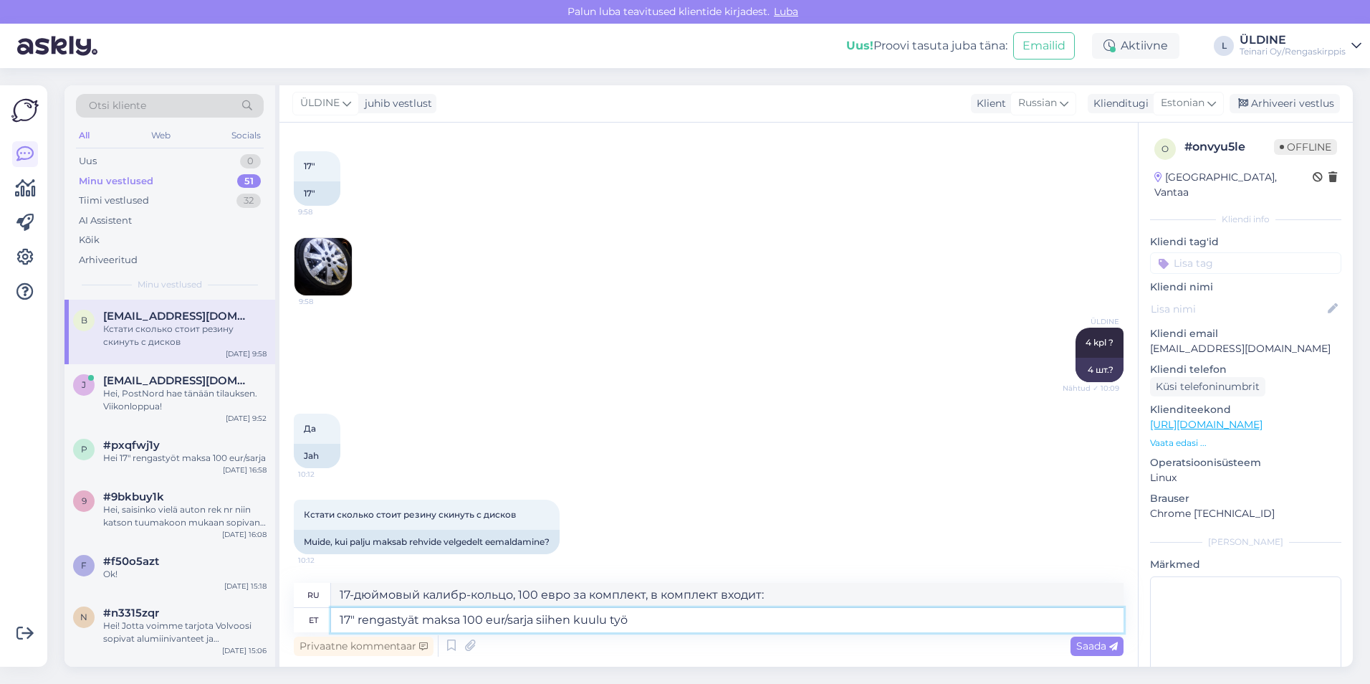
type textarea "Диски 17 дюймов стоят 100 евро за серию, включая налог."
type textarea "17" rengastyät maksa 100 eur/sarja siihen kuulu työt, ta"
type textarea "17-дюймовая кольцевая шина, оплата 100 евро/комплект за включенную в нее работу,"
type textarea "17" rengastyät maksa 100 eur/sarja siihen kuulu työt, tasapainottus ja"
type textarea "17-дюймовая шина, оплата 100 евро/комплект, работа включена, балансировка"
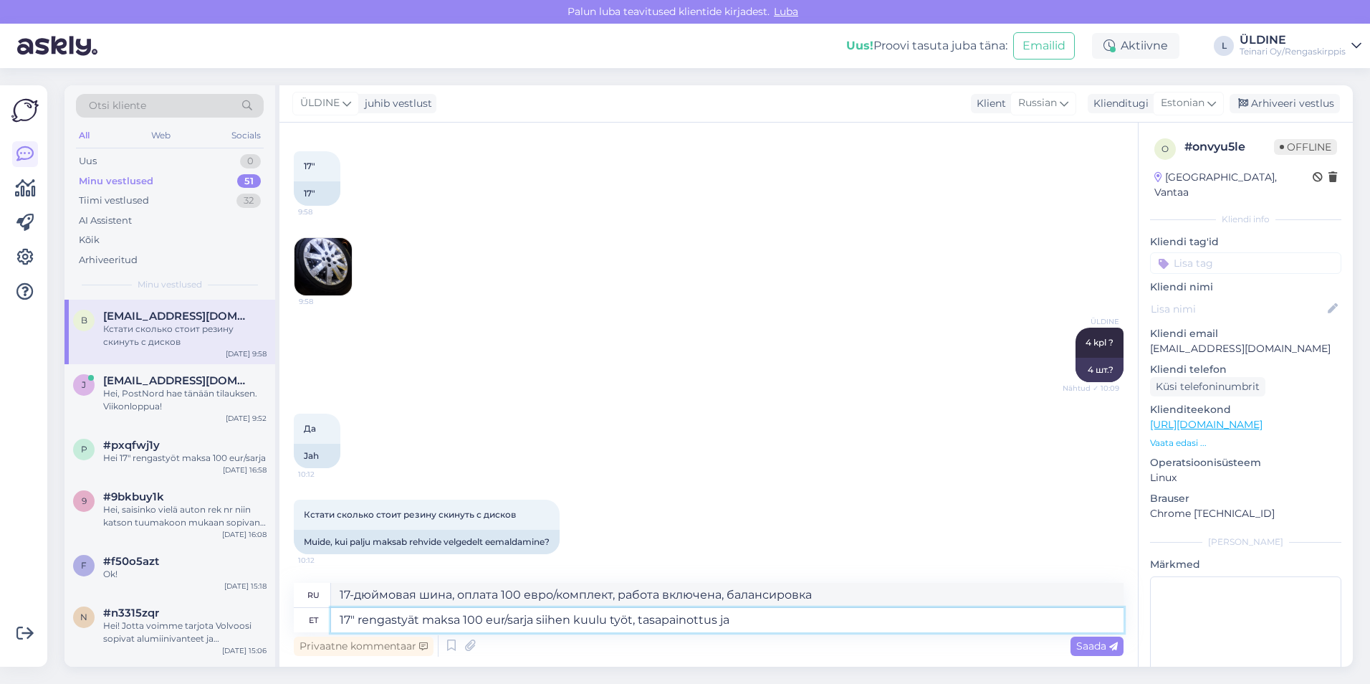
type textarea "17" rengastyät maksa 100 eur/sarja siihen kuulu työt, tasapainottus ja a"
type textarea "17-дюймовая шина, оплата 100 евро/комплект, работа, балансировка и"
type textarea "17" rengastyät maksa 100 eur/sarja siihen kuulu työt, tasapainottus ja allelait…"
type textarea "Комплект колес 17", цена 100 евро за комплект, включая работу, балансировку и а…"
click at [680, 621] on textarea "17" rengastyät maksa 100 eur/sarja siihen kuulu työt, tasapainottus ja allelait…" at bounding box center [727, 620] width 792 height 24
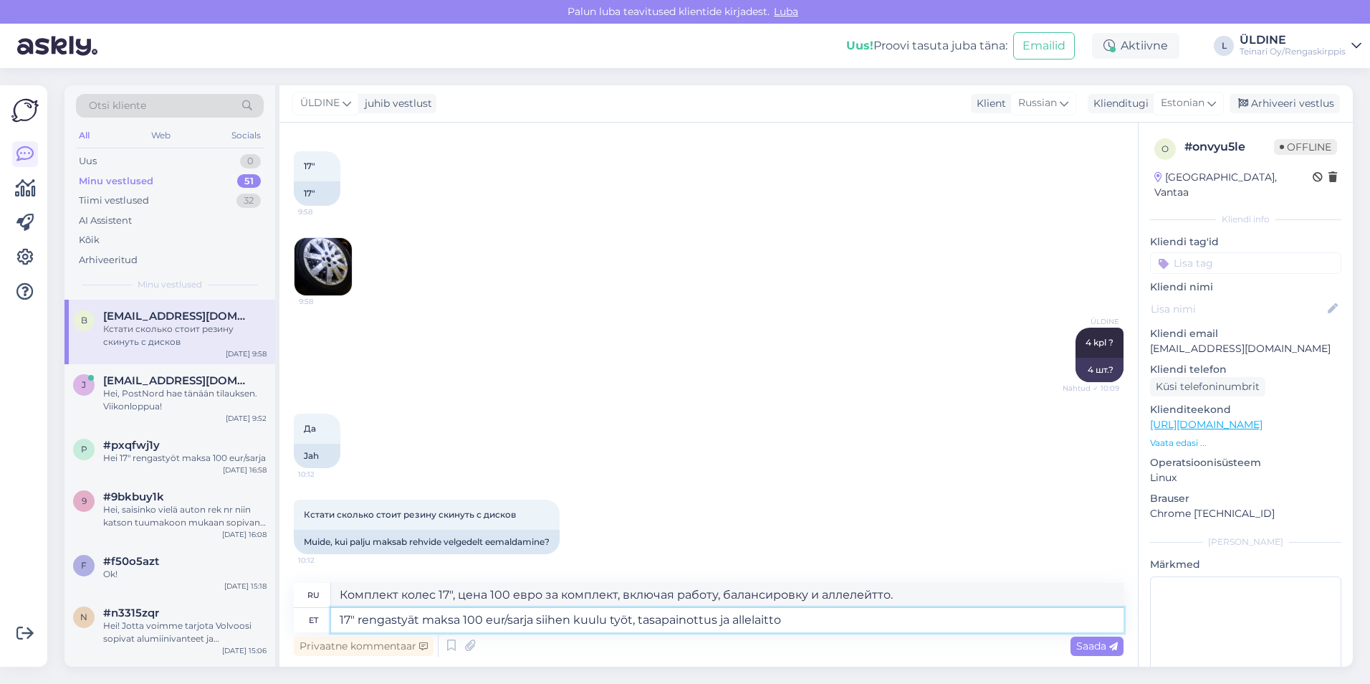
type textarea "17" rengastyät maksa 100 eur/sarja siihen kuulu työt, tasapainotus ja allelaitto"
type textarea "Диски 17", цена 100 евро за комплект, включая работу, балансировку и регулировк…"
drag, startPoint x: 534, startPoint y: 617, endPoint x: 798, endPoint y: 628, distance: 264.6
click at [680, 628] on textarea "17" rengastyät maksa 100 eur/sarja siihen kuulu työt, tasapainotus ja allelaitto" at bounding box center [727, 620] width 792 height 24
type textarea "17" rengastyät maksa 100 eur/sarja"
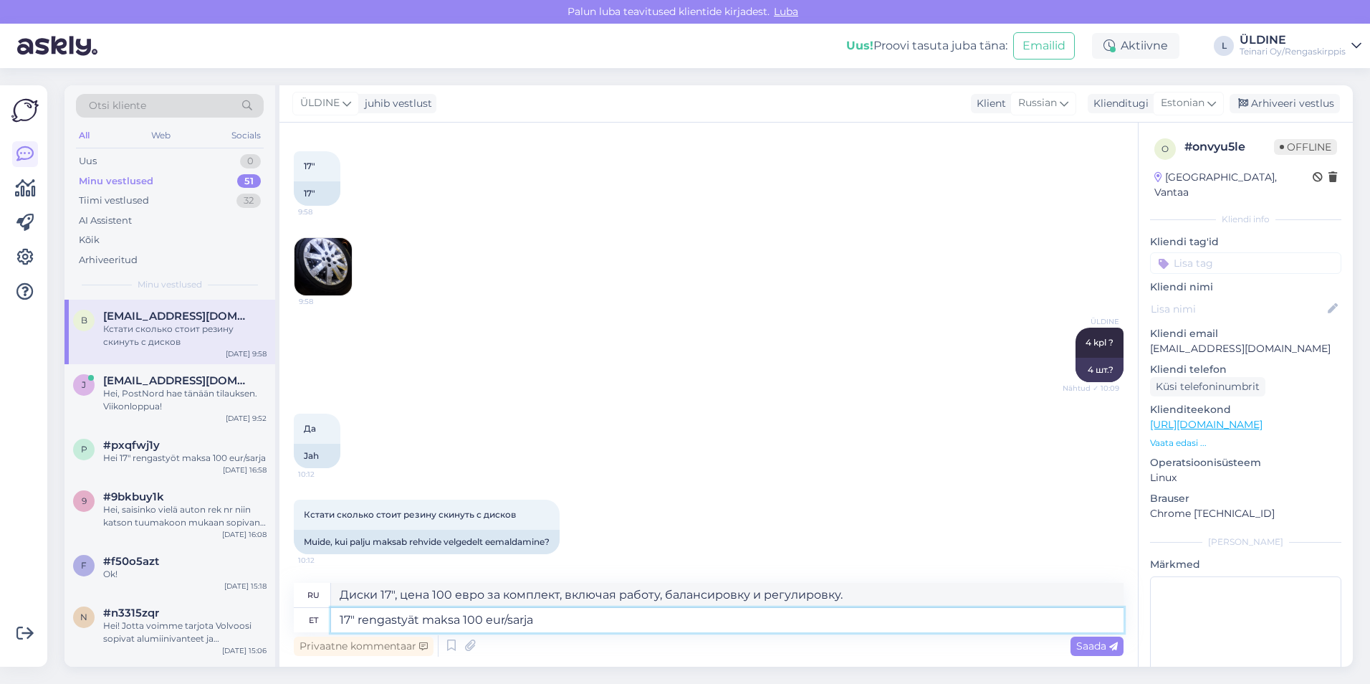
type textarea "Диски 17 дюймов стоят 100 евро за серию"
type textarea "17" rengastyät maksa 100 eur/sarja"
click at [680, 641] on span "Saada" at bounding box center [1097, 645] width 42 height 13
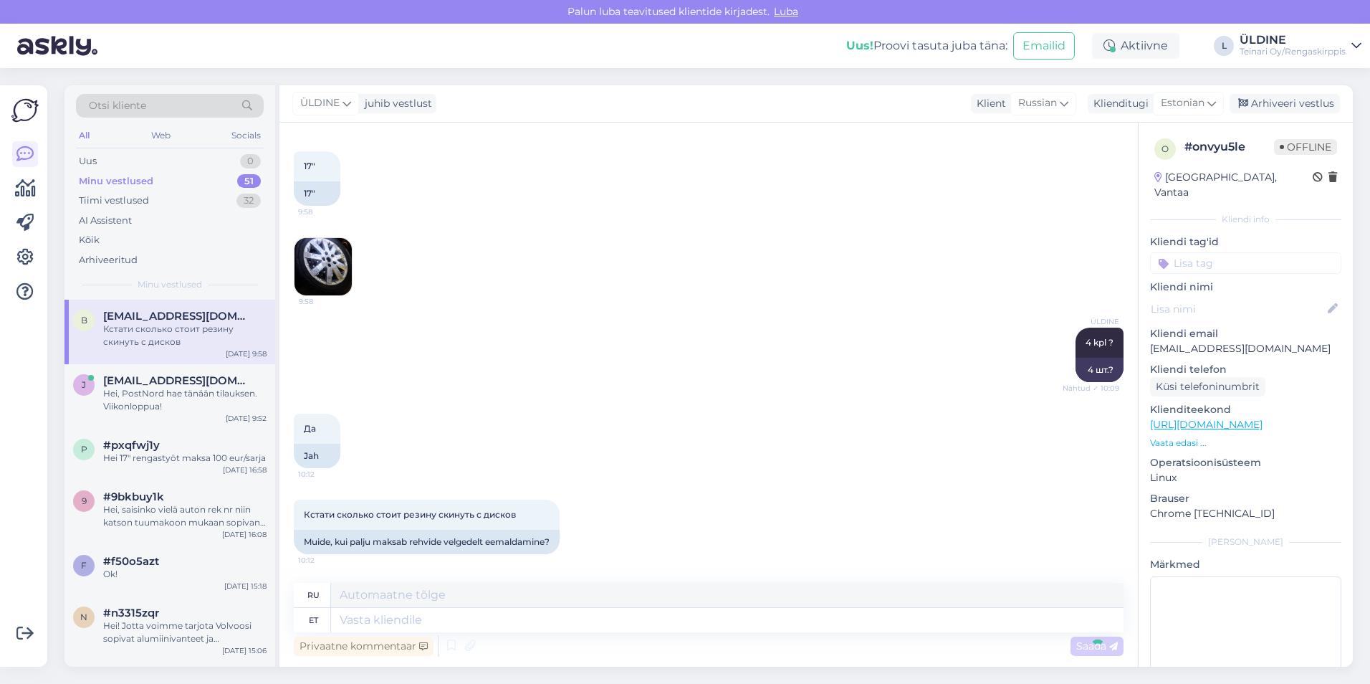
scroll to position [582, 0]
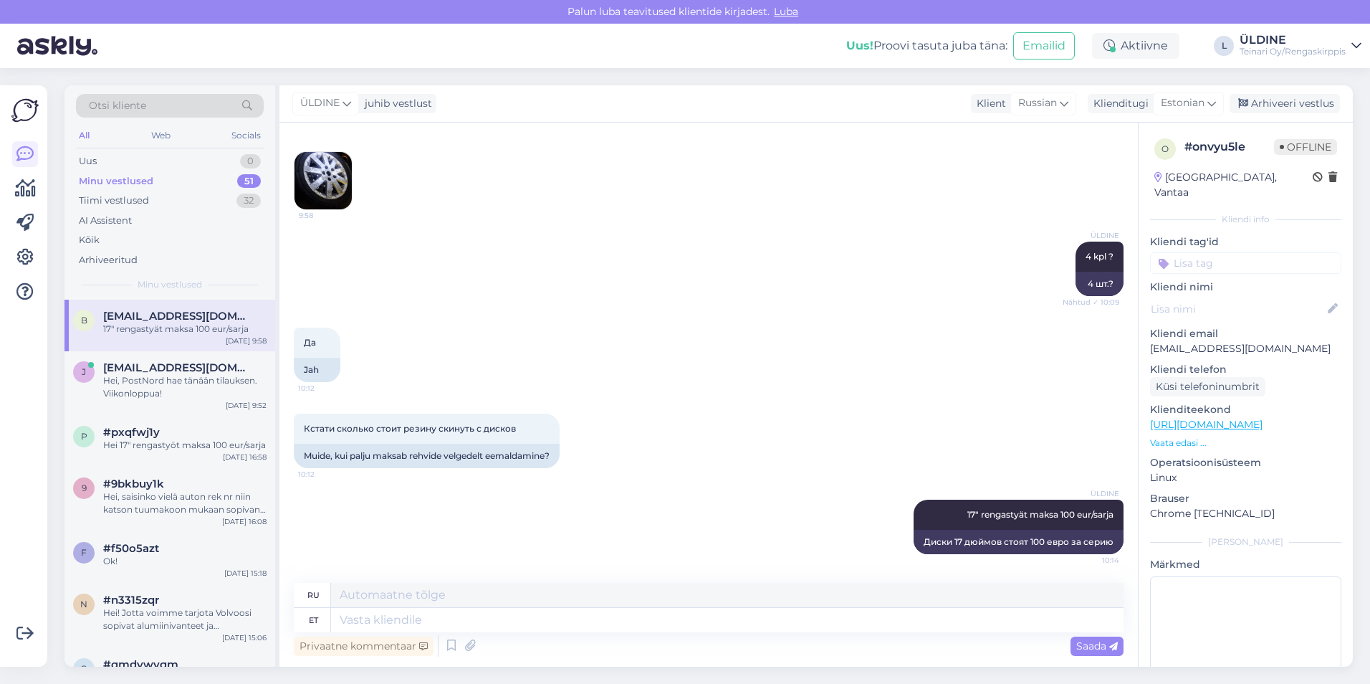
click at [544, 520] on div "ÜLDINE 17" rengastyät maksa 100 eur/sarja 10:14 Диски 17 дюймов стоят 100 евро …" at bounding box center [709, 527] width 830 height 86
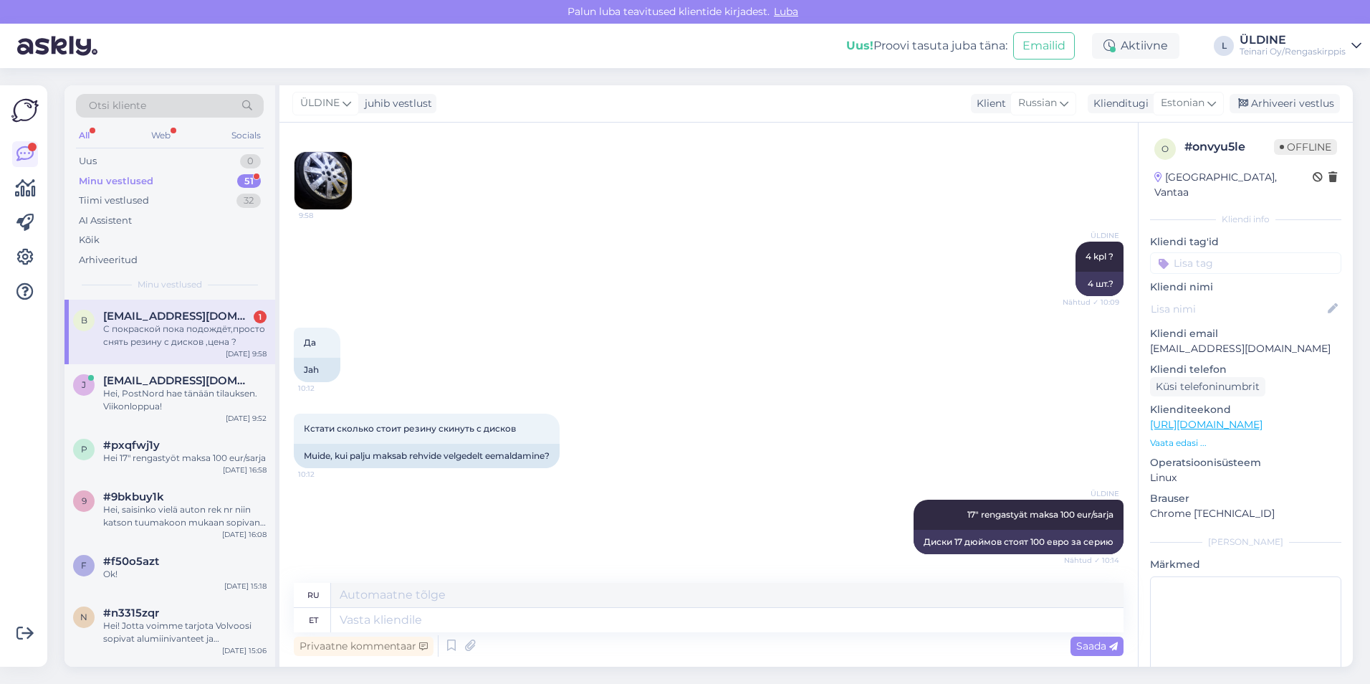
scroll to position [694, 0]
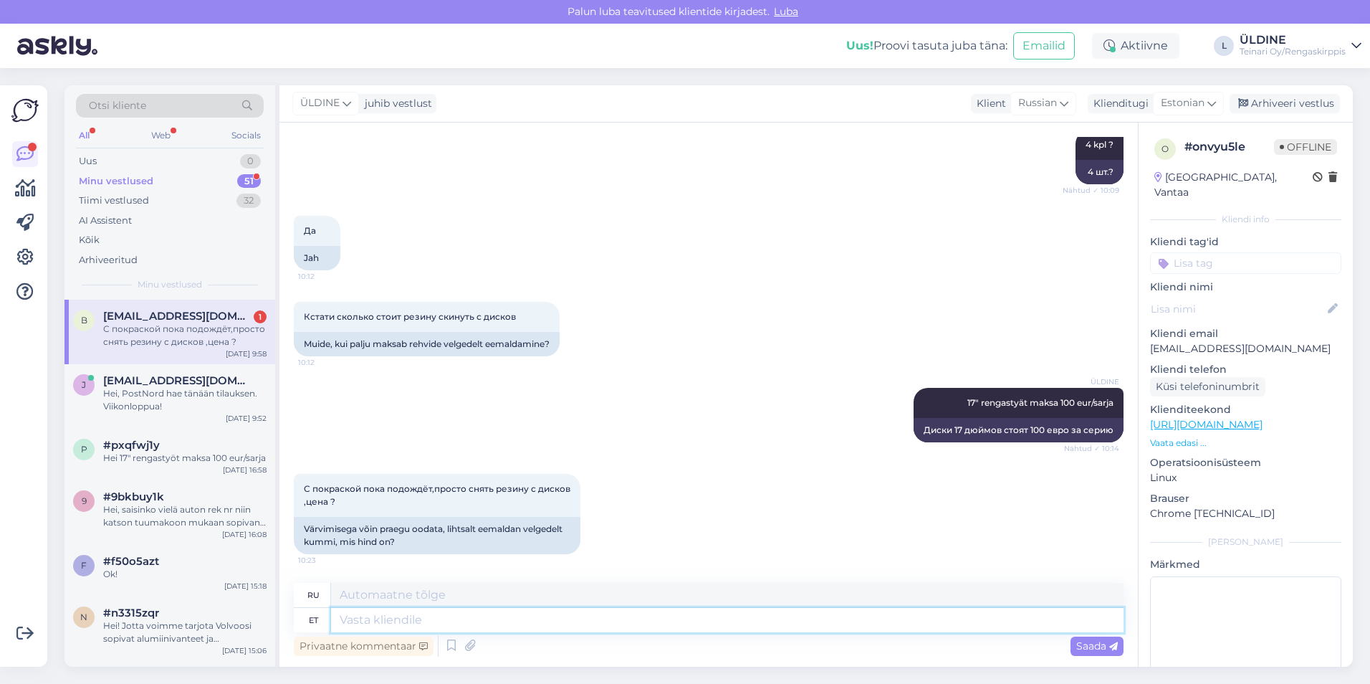
click at [366, 620] on textarea at bounding box center [727, 620] width 792 height 24
type textarea "350 E"
type textarea "350"
type textarea "350 EUR"
type textarea "350 евро"
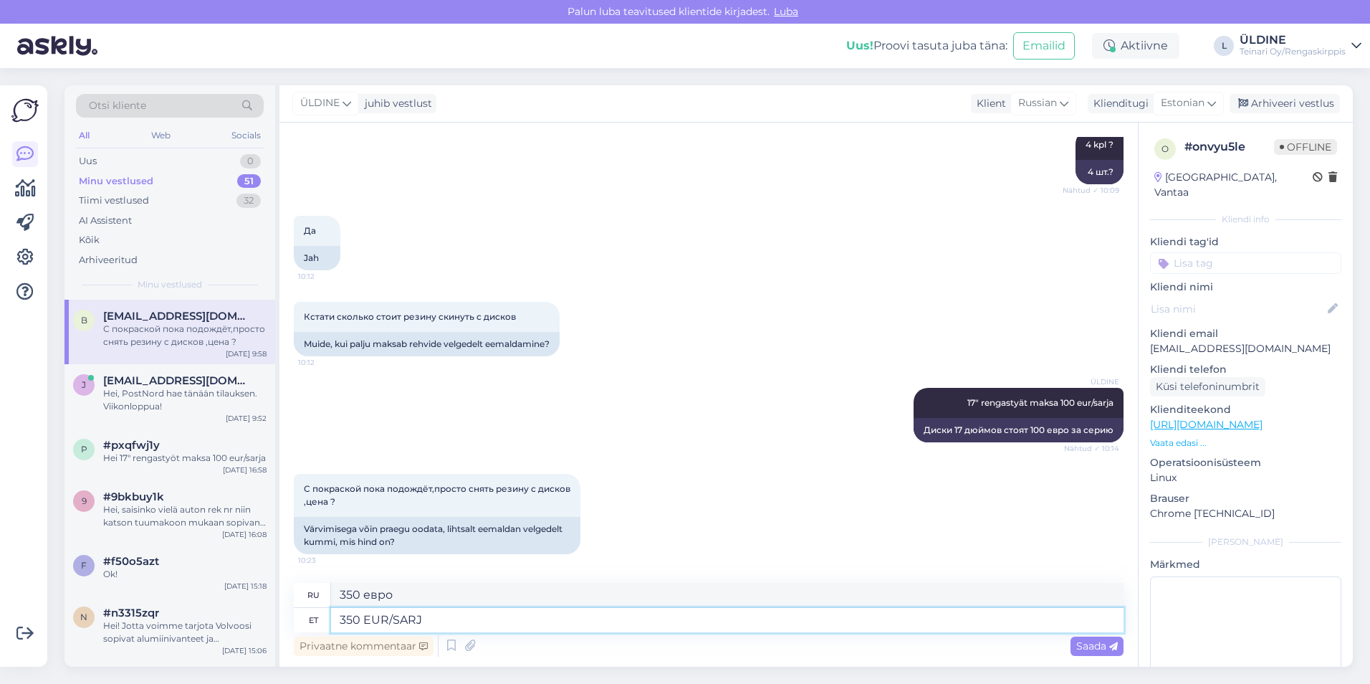
type textarea "350 EUR/SARJA"
type textarea "350 евро/комплект"
type textarea "350 EUR/SARJA +"
type textarea "350 евро/комплект +"
type textarea "350 EUR/SARJA + 1"
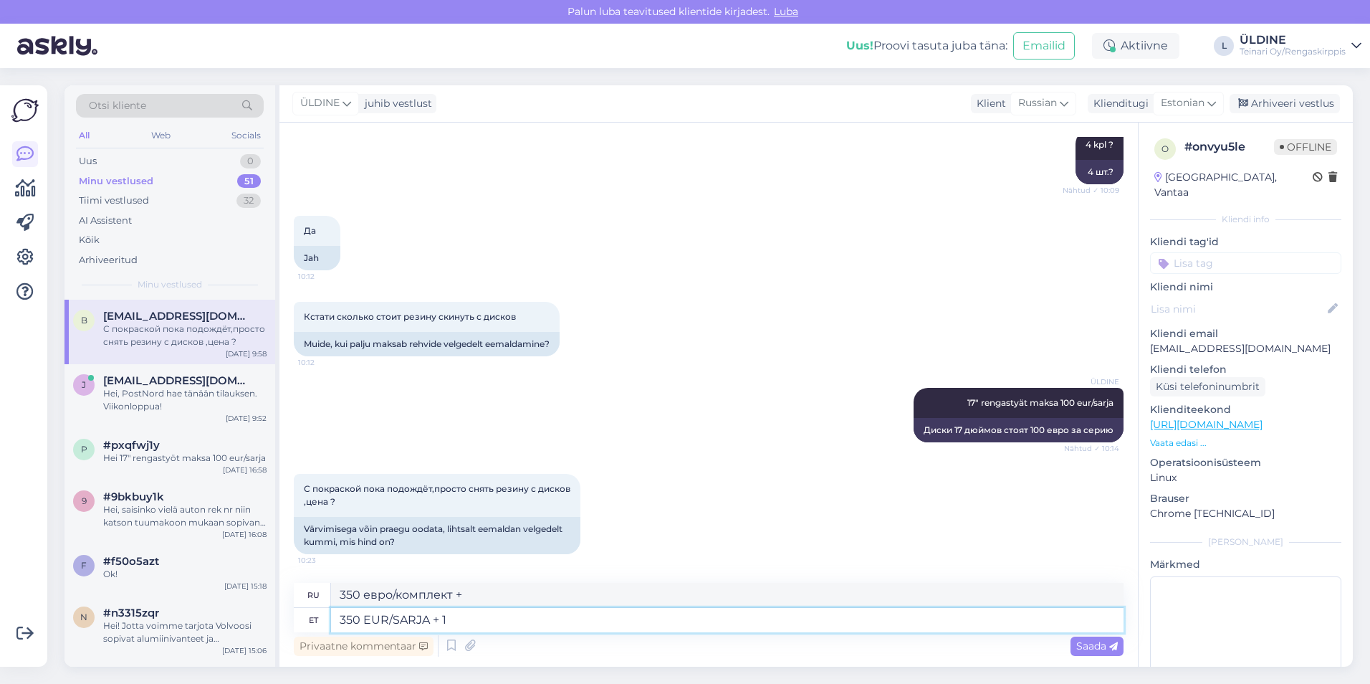
type textarea "350 евро/комплект + 1"
type textarea "350 EUR/SARJA + 100"
type textarea "350 евро/комплект + 100"
type textarea "350 EUR/SARJA + 100 EURREN"
type textarea "350 евро/комплект + 100 евро"
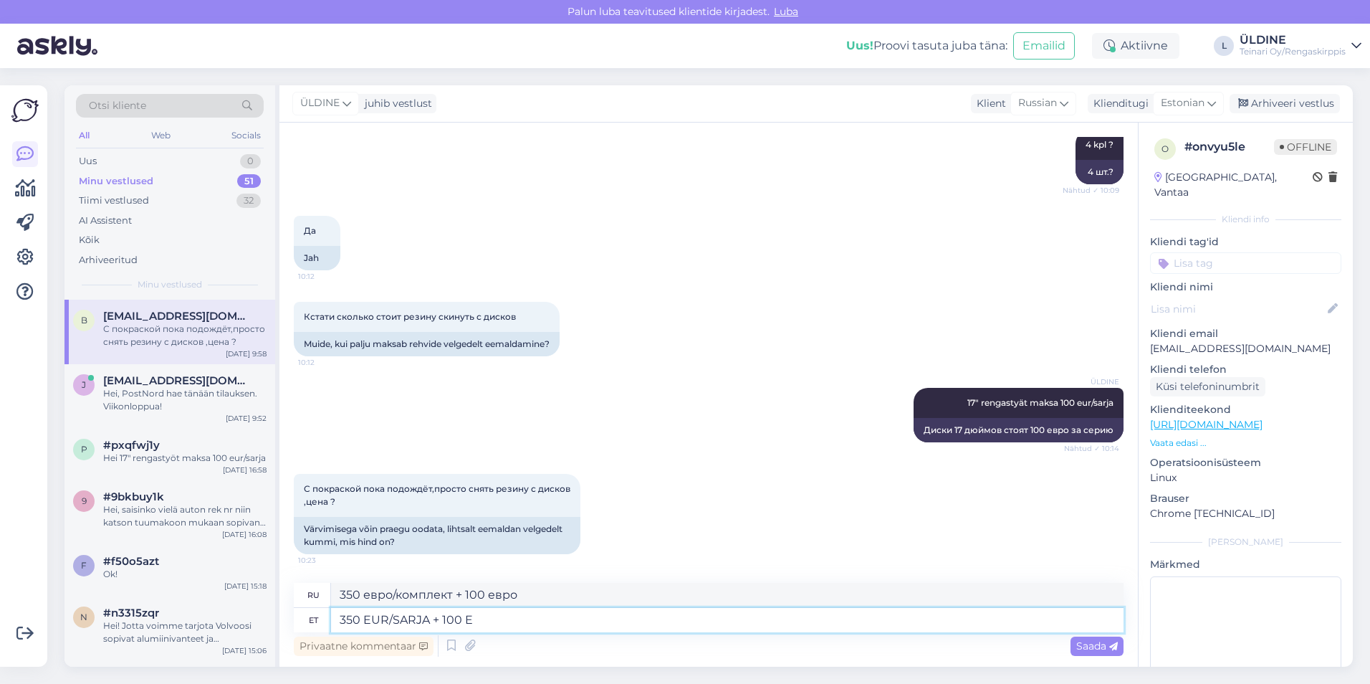
type textarea "350 EUR/SARJA + 100"
type textarea "350 евро/комплект + 100"
type textarea "350 EUR/SARJA + 100 eur"
type textarea "350 евро/комплект + 100 евро"
type textarea "350 EUR/SARJA + 100 eur rengastyöt"
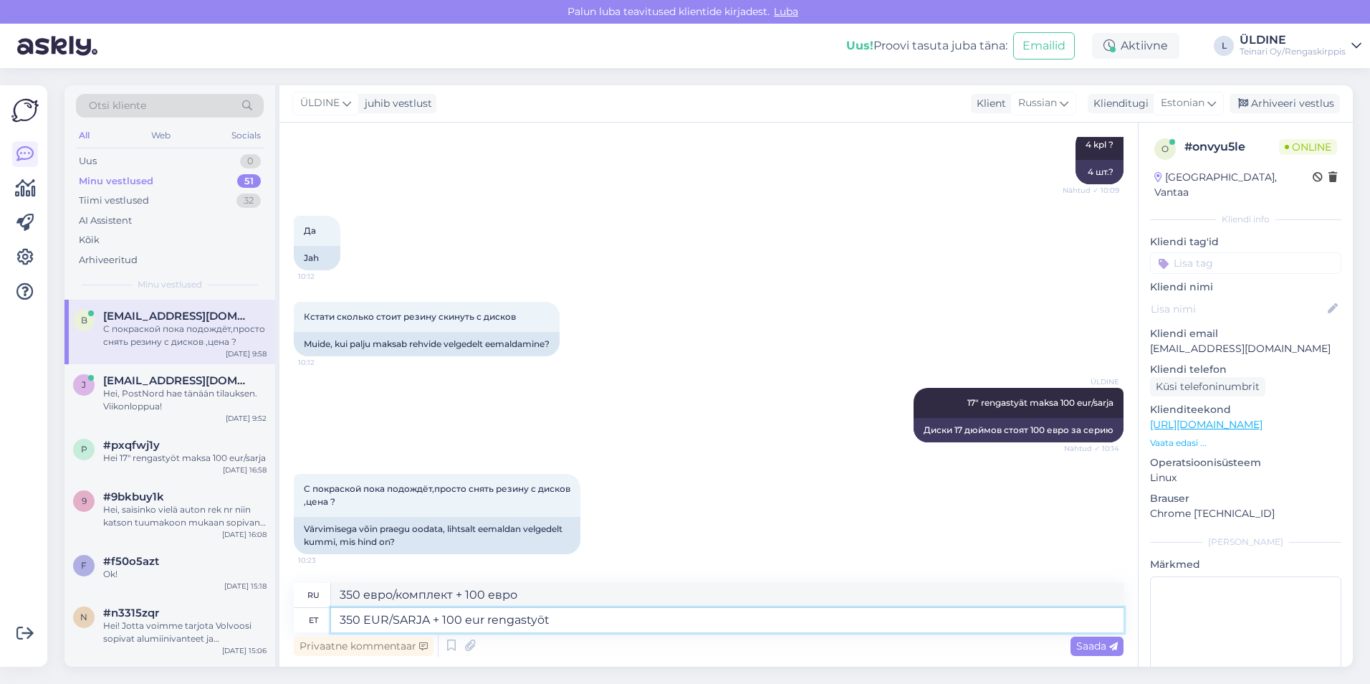
type textarea "350 евро/серия + 100 евро шиномонтаж"
click at [426, 617] on textarea "350 EUR/SARJA + 100 eur rengastyöt" at bounding box center [727, 620] width 792 height 24
type textarea "350 eur/sar + 100 eur rengastyöt"
type textarea "350 евро/комплект + 100 евро шиномонтаж"
type textarea "350 eur 4 kpl + 100 eur rengastyöt"
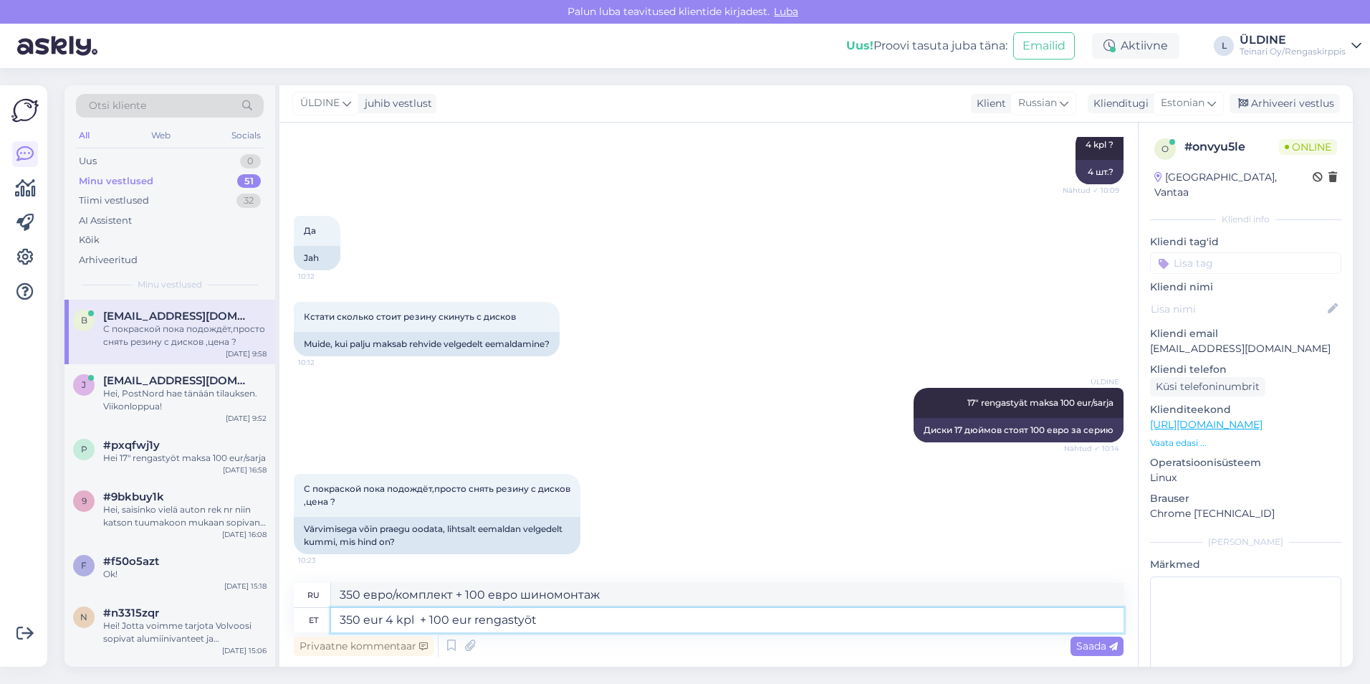
type textarea "350 евро 4 комплекта + 100 евро шиномонтаж"
type textarea "350 eur 4 kpl + 100 eur rengastyöt"
click at [680, 646] on span "Saada" at bounding box center [1097, 645] width 42 height 13
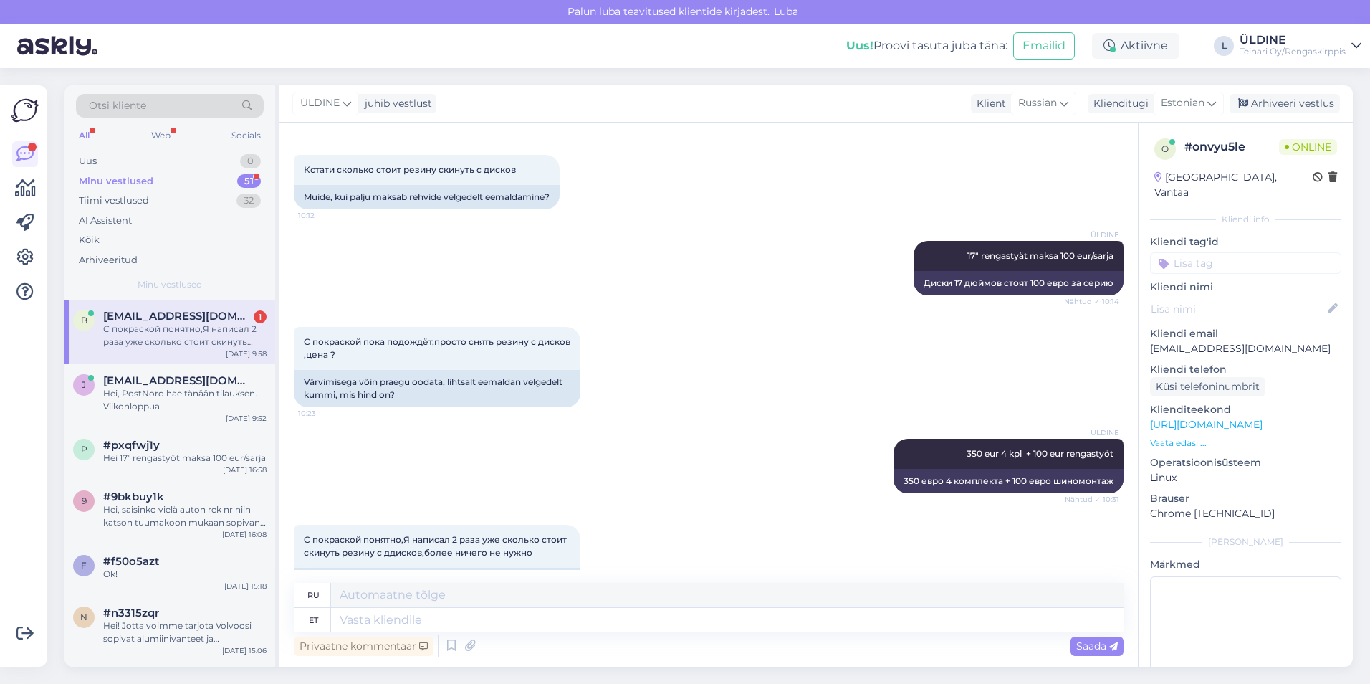
scroll to position [904, 0]
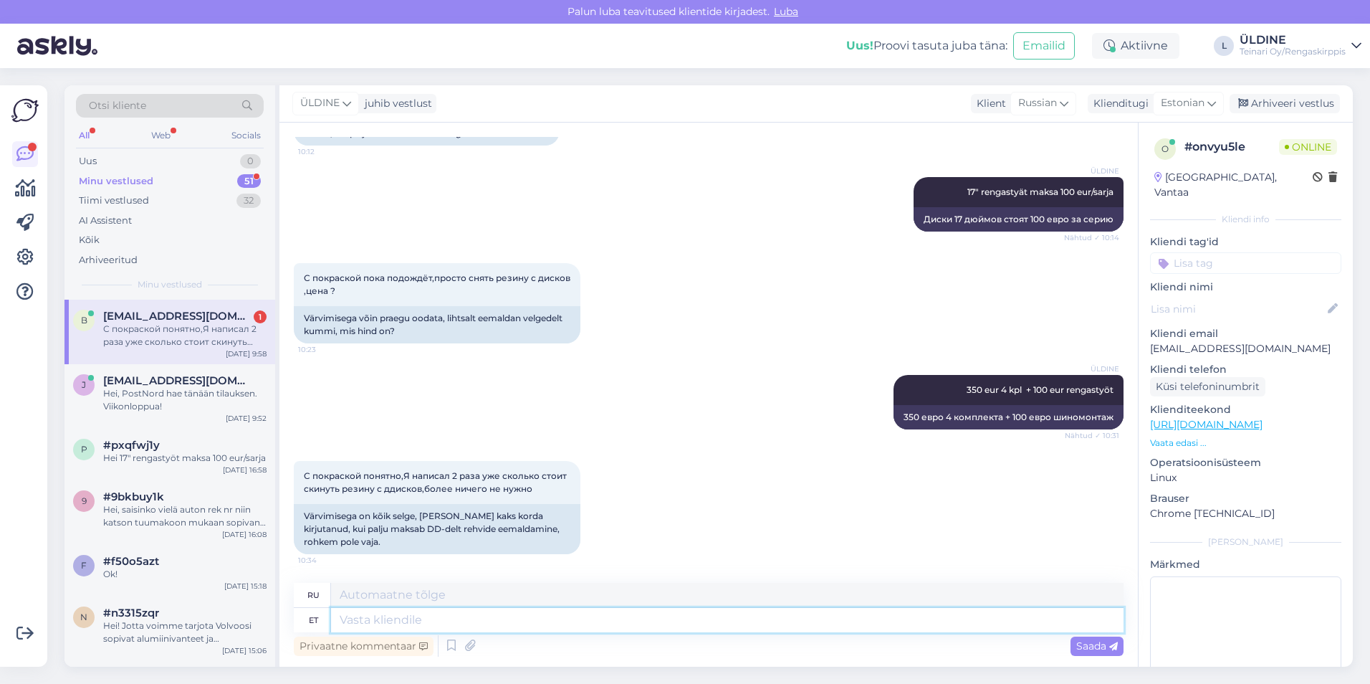
click at [404, 620] on textarea at bounding box center [727, 620] width 792 height 24
type textarea "Velgedelt ee"
type textarea "Из ободов"
type textarea "Velgedelt eemaldamine ma"
type textarea "Снятие с дисков"
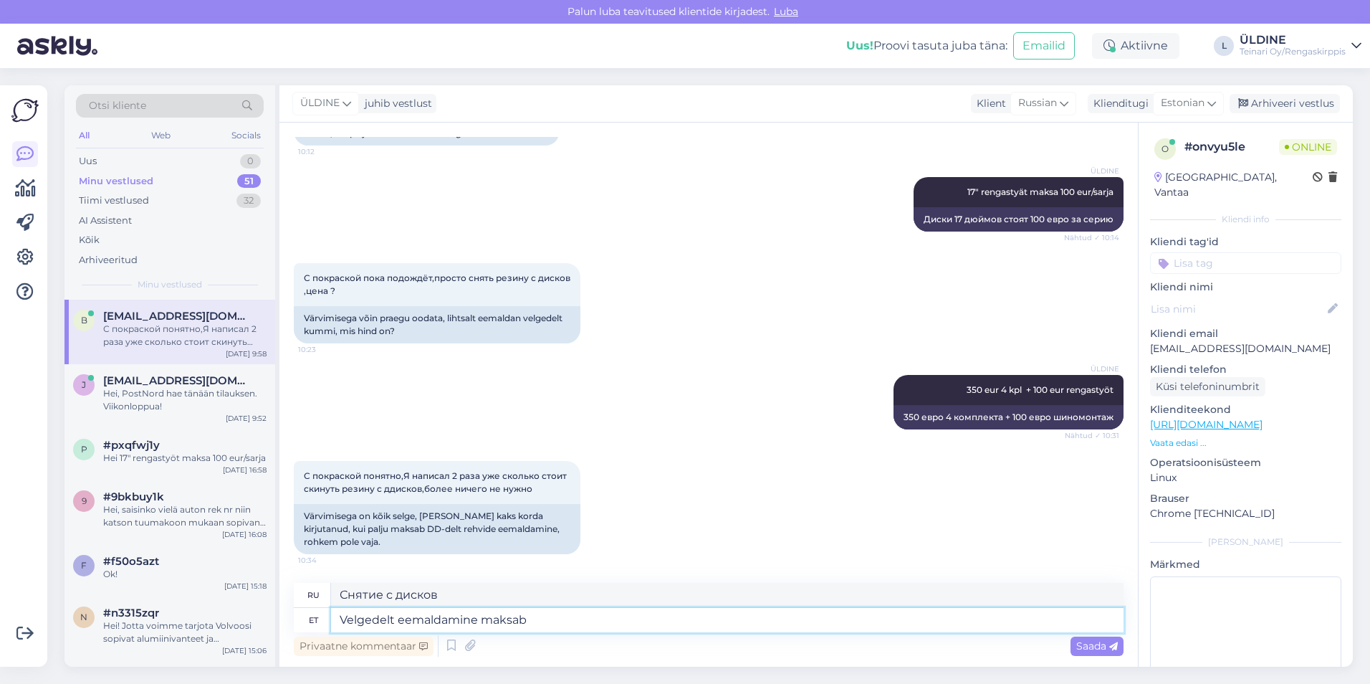
type textarea "Velgedelt eemaldamine maksab"
type textarea "Стоимость снятия с дисков"
type textarea "Velgedelt eemaldamine maksab 5 e"
type textarea "Снятие с дисков стоит 5"
type textarea "Velgedelt eemaldamine maksab 5 eur"
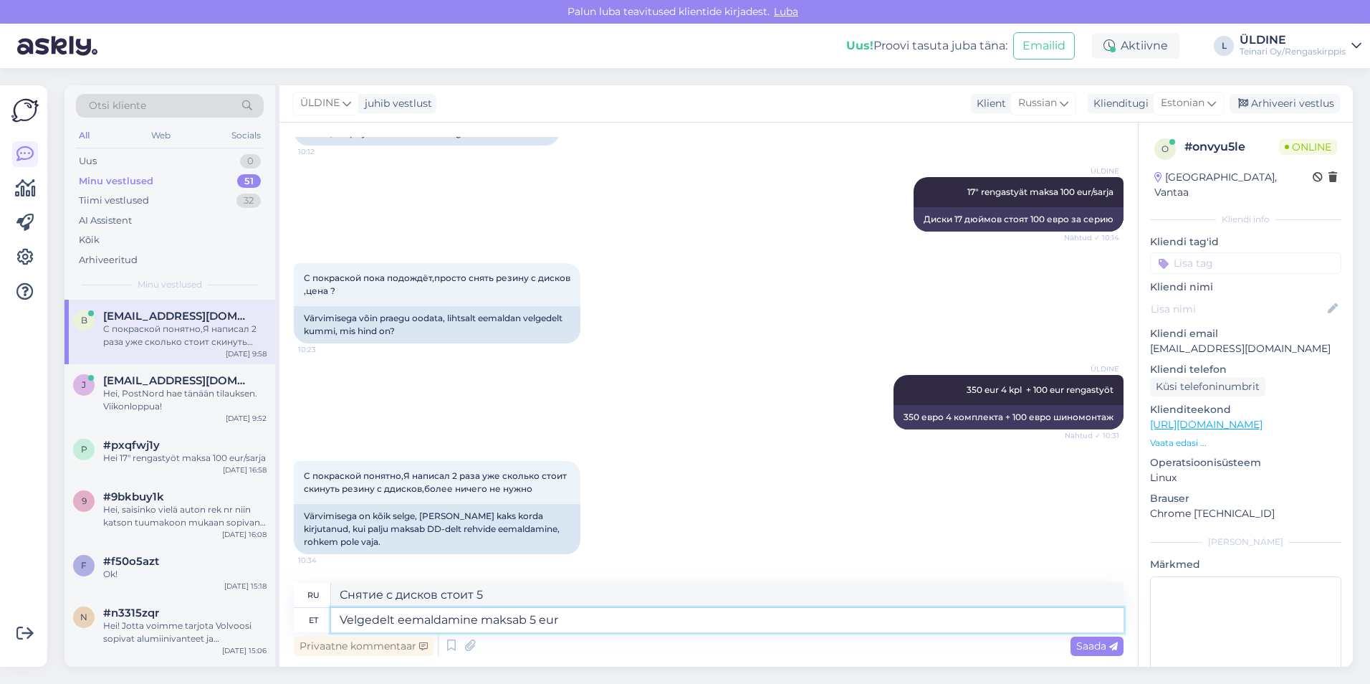
type textarea "Снятие с дисков стоит 5 евро."
type textarea "Velgedelt eemaldamine maksab 5 eur kpl"
type textarea "Снятие с диска стоит 5 евро за штуку."
type textarea "Velgedelt eemaldamine maksab 5 eur kpl"
click at [680, 646] on span "Saada" at bounding box center [1097, 645] width 42 height 13
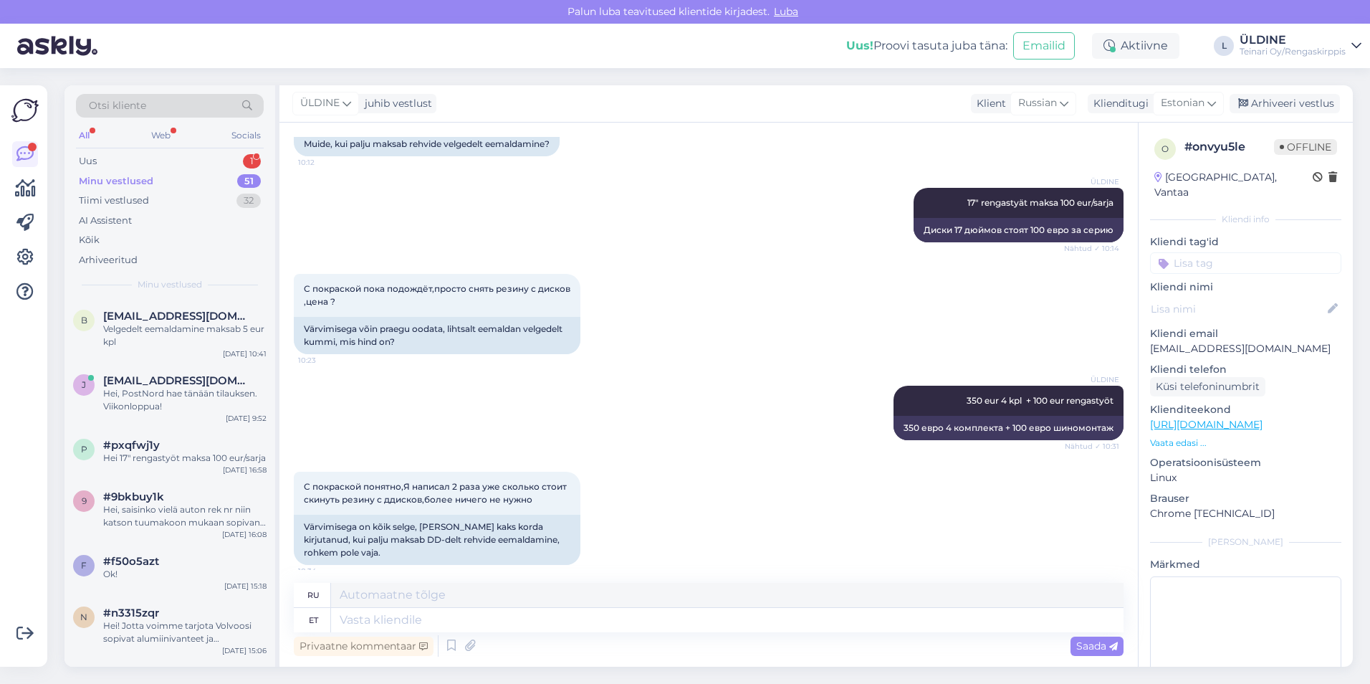
scroll to position [990, 0]
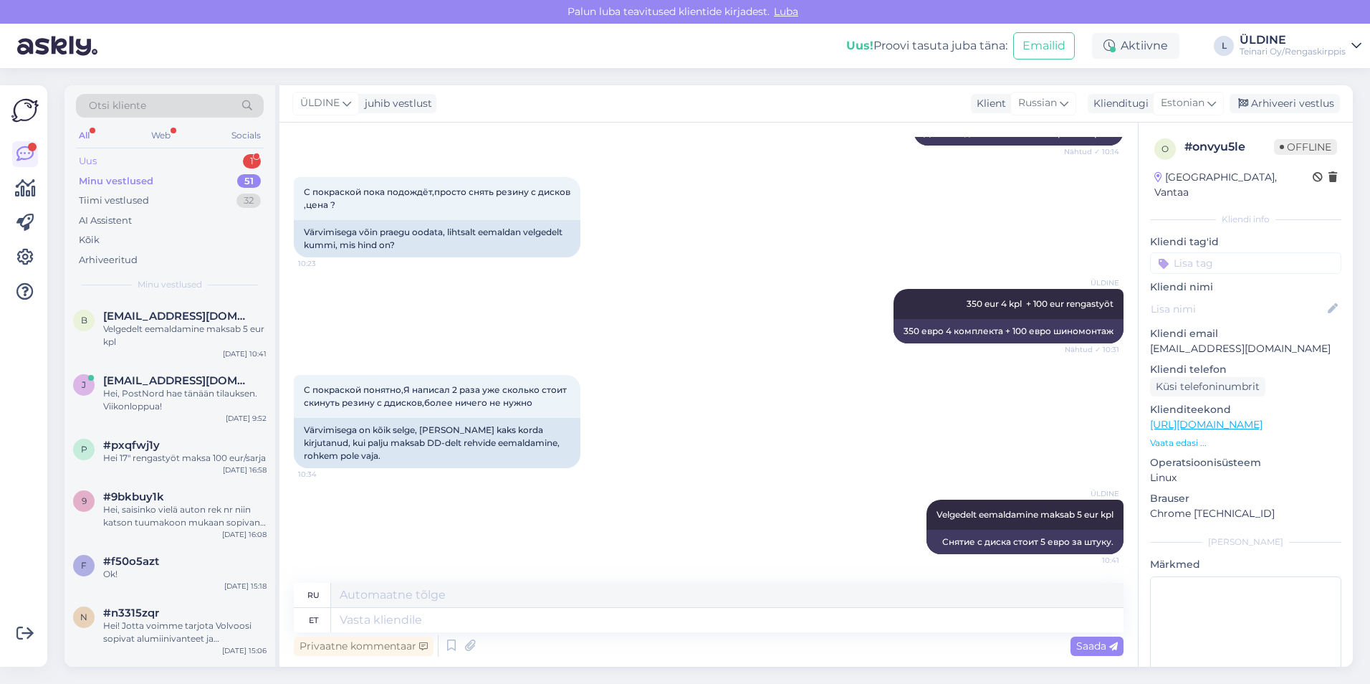
click at [114, 159] on div "Uus 1" at bounding box center [170, 161] width 188 height 20
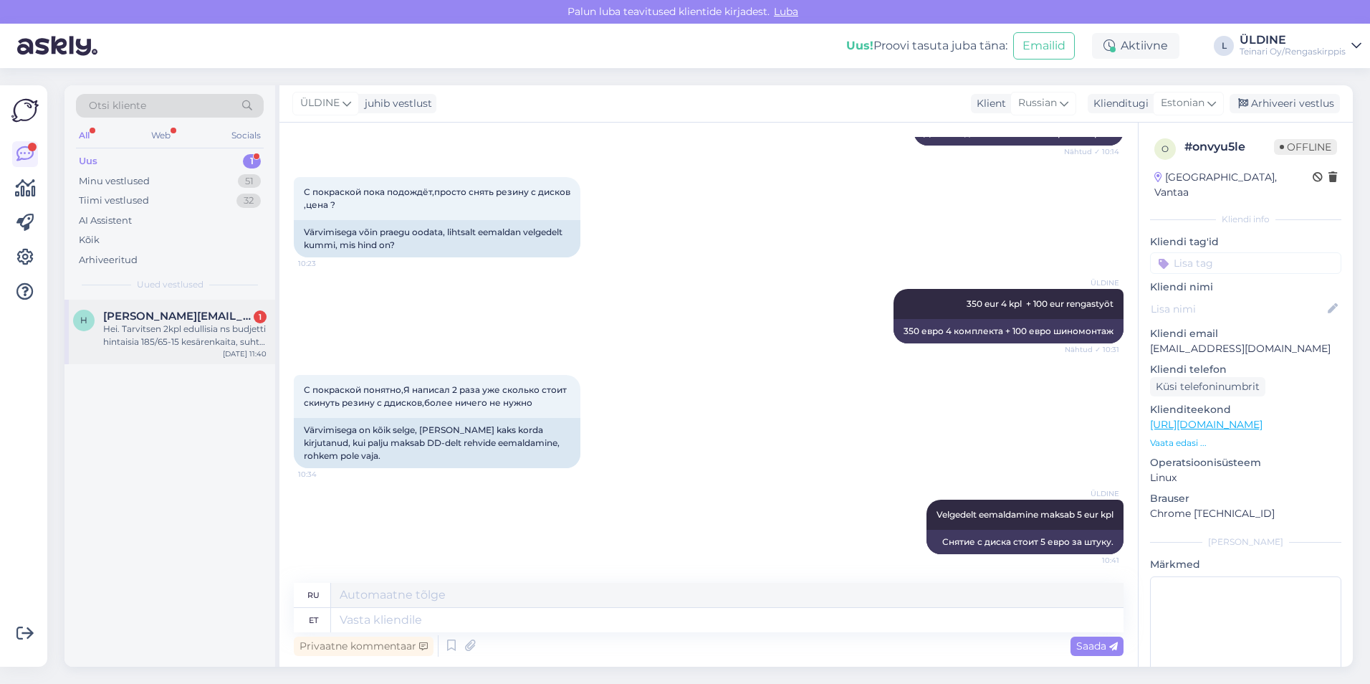
click at [160, 330] on div "Hei. Tarvitsen 2kpl edullisia ns budjetti hintaisia 185/65-15 kesärenkaita, suh…" at bounding box center [184, 335] width 163 height 26
